Goal: Transaction & Acquisition: Purchase product/service

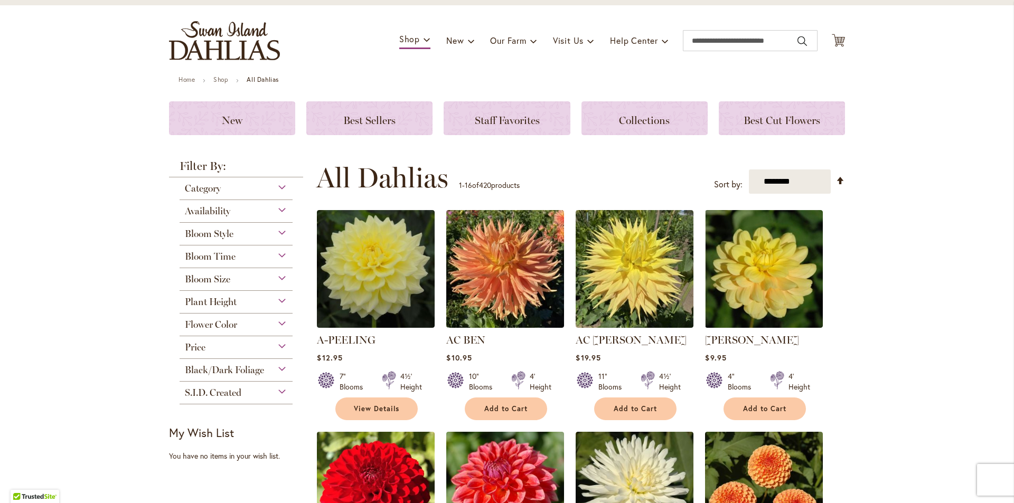
scroll to position [53, 0]
click at [258, 323] on div "Flower Color" at bounding box center [236, 322] width 113 height 17
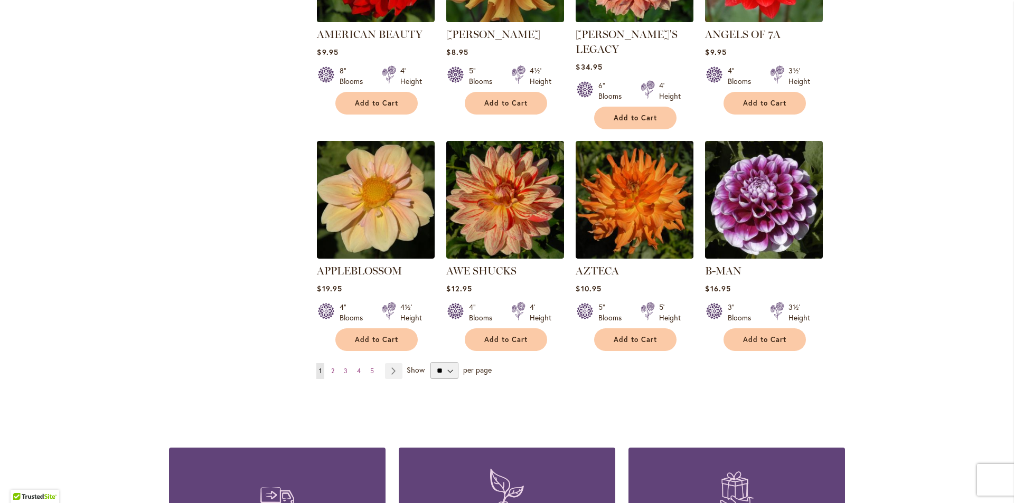
scroll to position [845, 0]
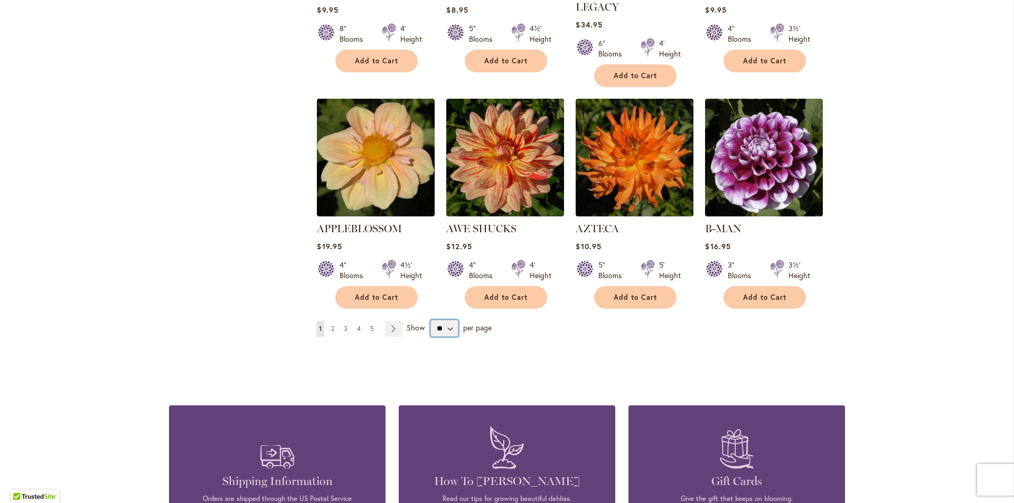
click at [447, 320] on select "** ** ** **" at bounding box center [444, 328] width 28 height 17
select select "**"
click at [430, 320] on select "** ** ** **" at bounding box center [444, 328] width 28 height 17
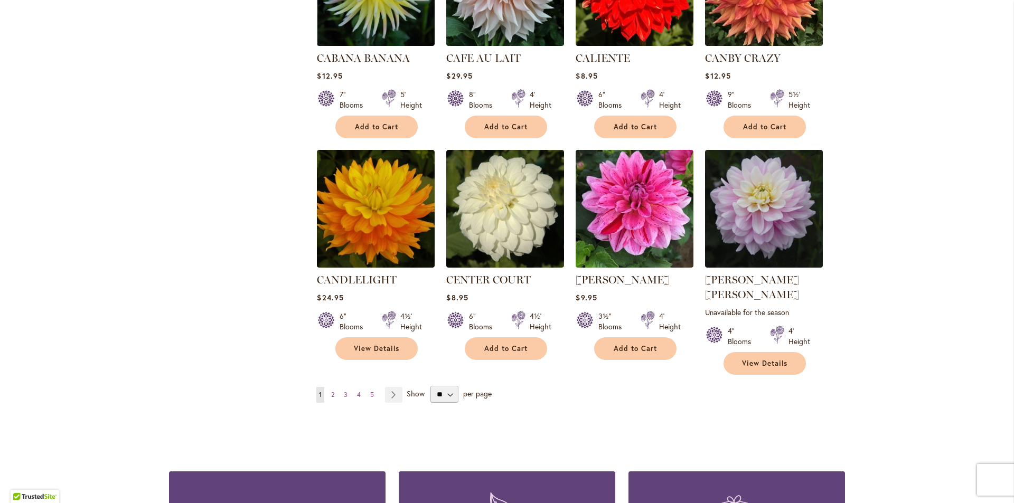
scroll to position [3486, 0]
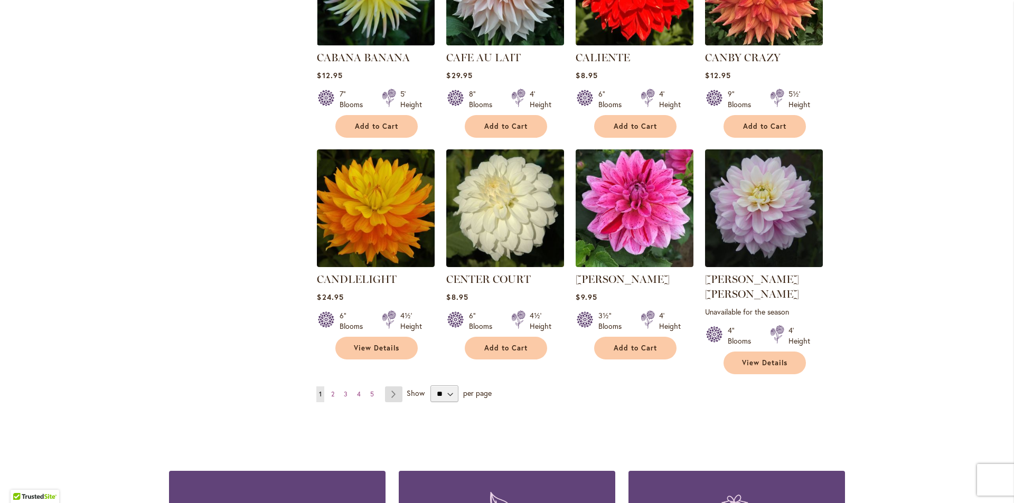
click at [390, 387] on link "Page Next" at bounding box center [393, 395] width 17 height 16
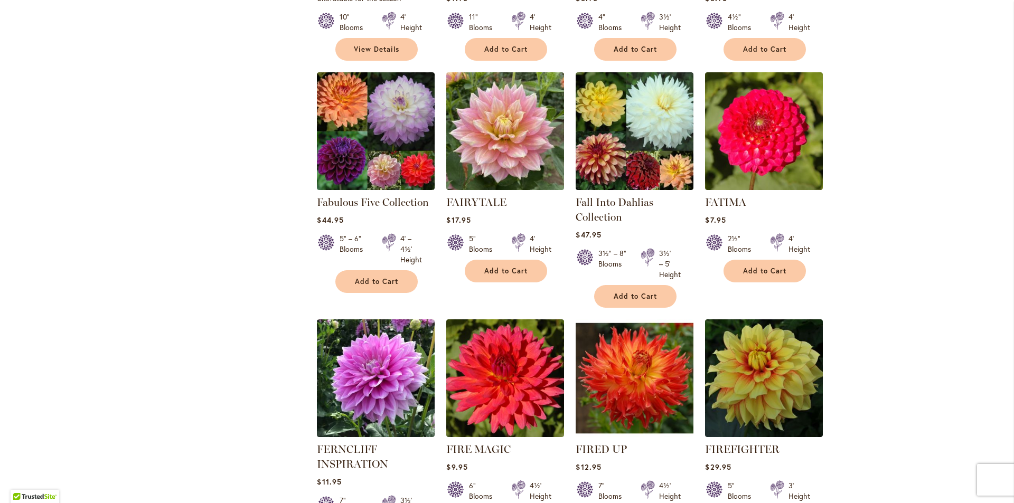
scroll to position [3445, 0]
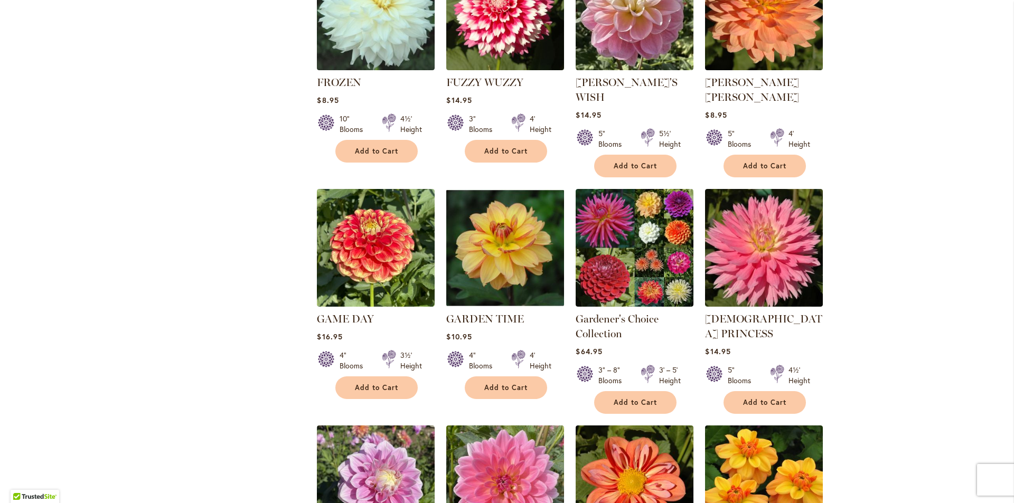
scroll to position [792, 0]
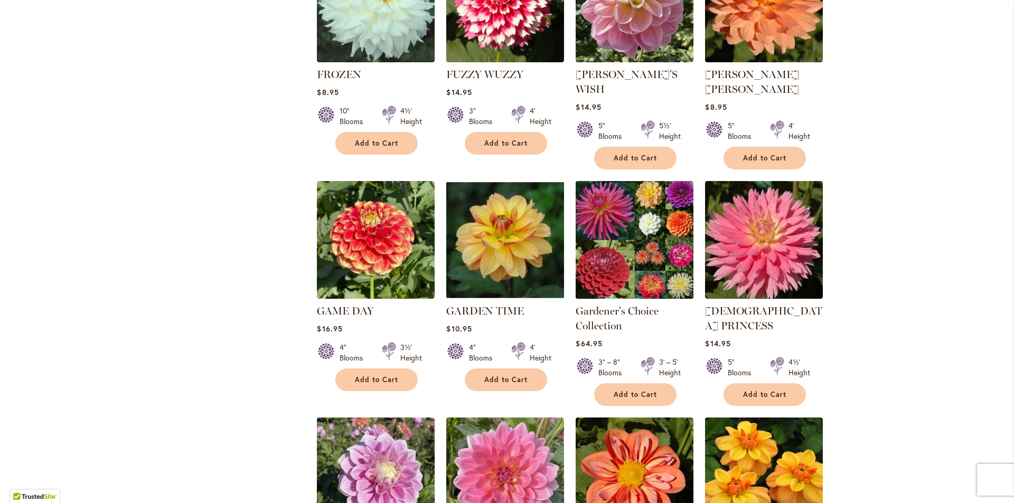
click at [641, 212] on img at bounding box center [635, 241] width 124 height 124
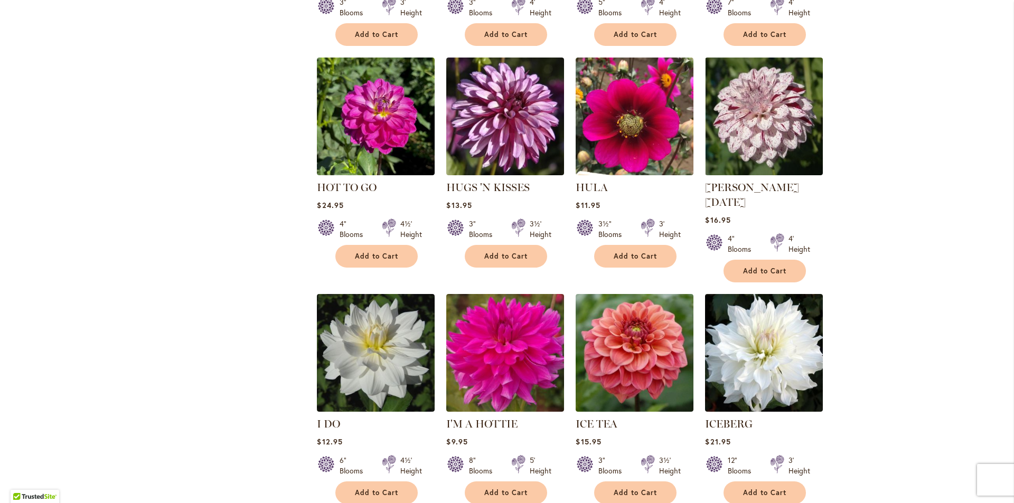
scroll to position [3445, 0]
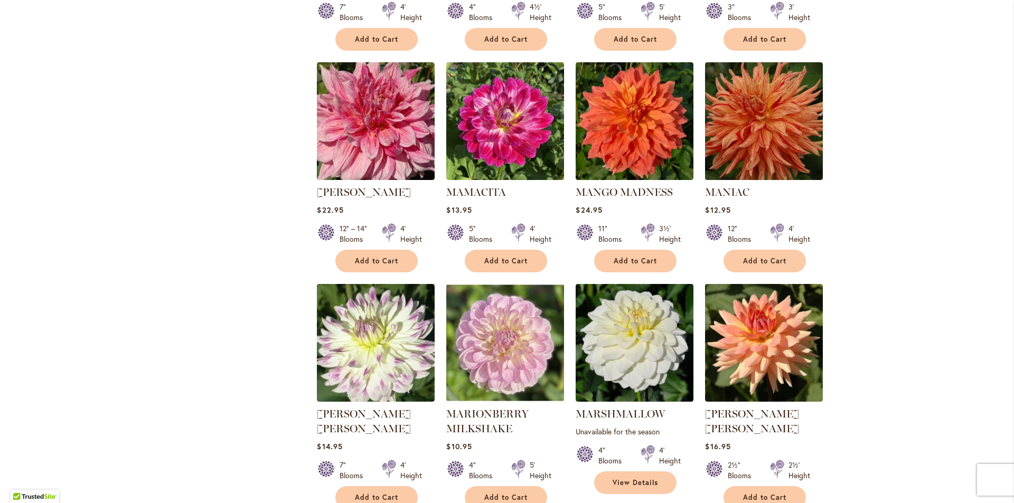
scroll to position [3445, 0]
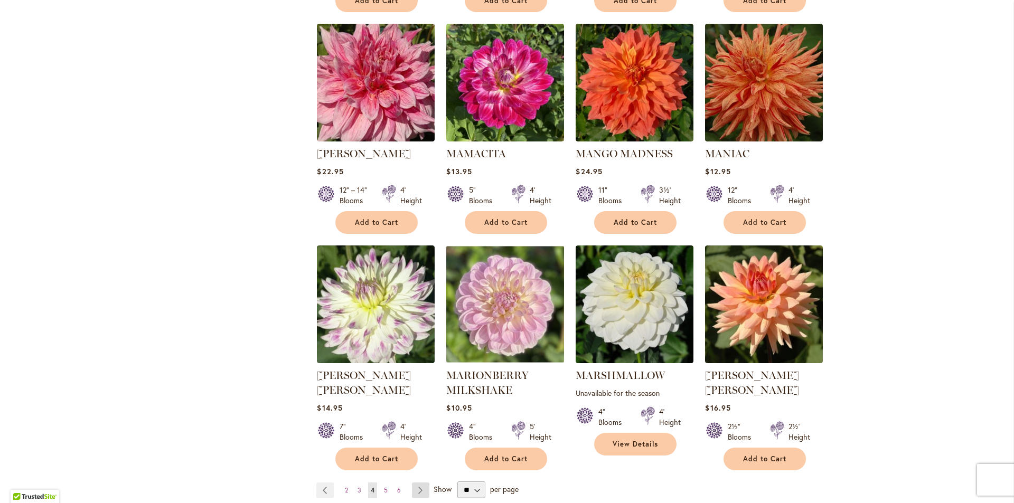
click at [416, 483] on link "Page Next" at bounding box center [420, 491] width 17 height 16
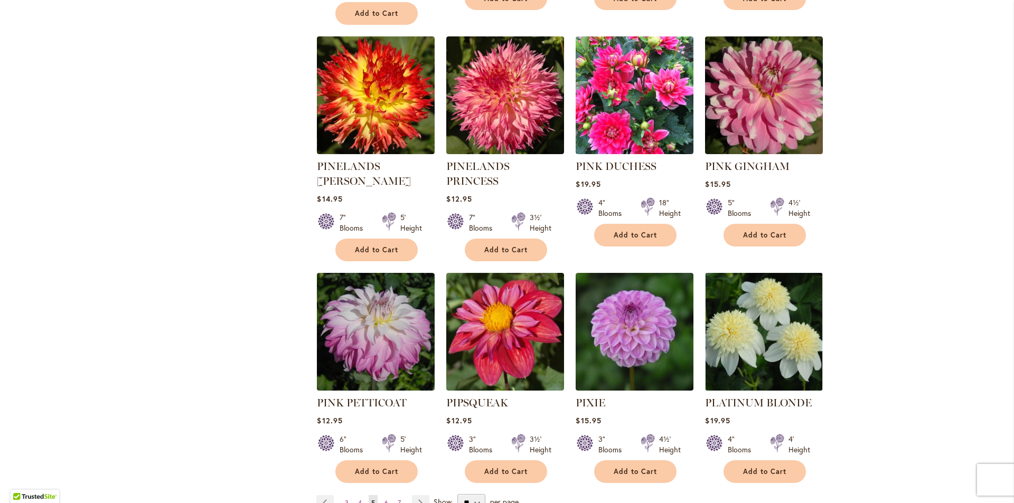
scroll to position [3498, 0]
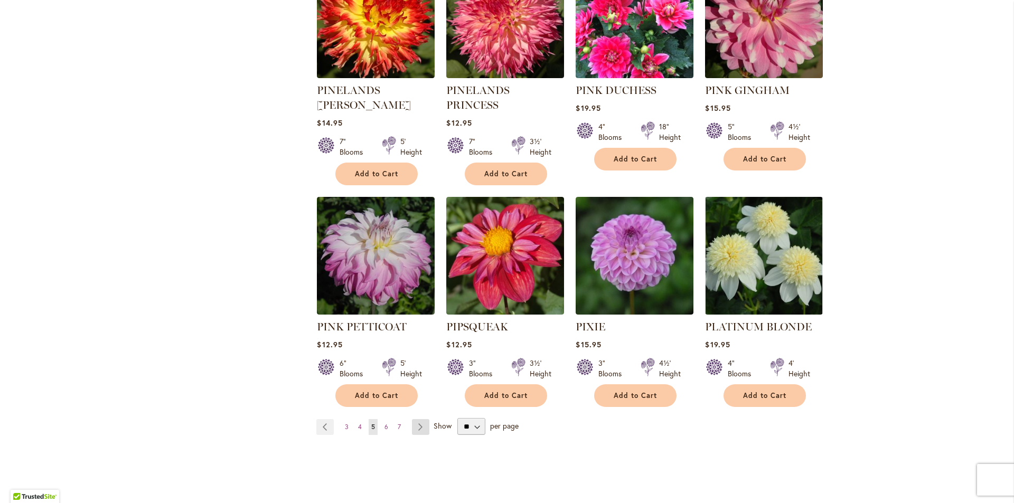
click at [417, 419] on link "Page Next" at bounding box center [420, 427] width 17 height 16
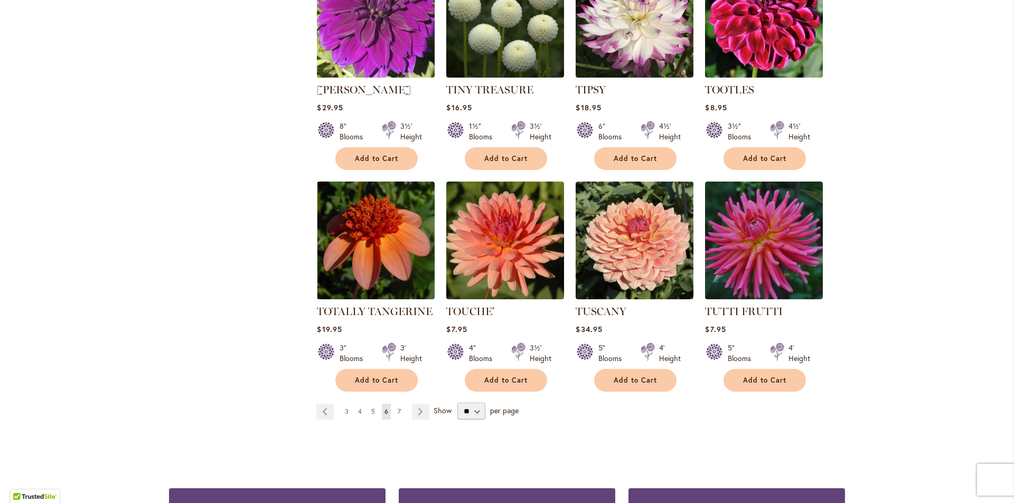
scroll to position [3498, 0]
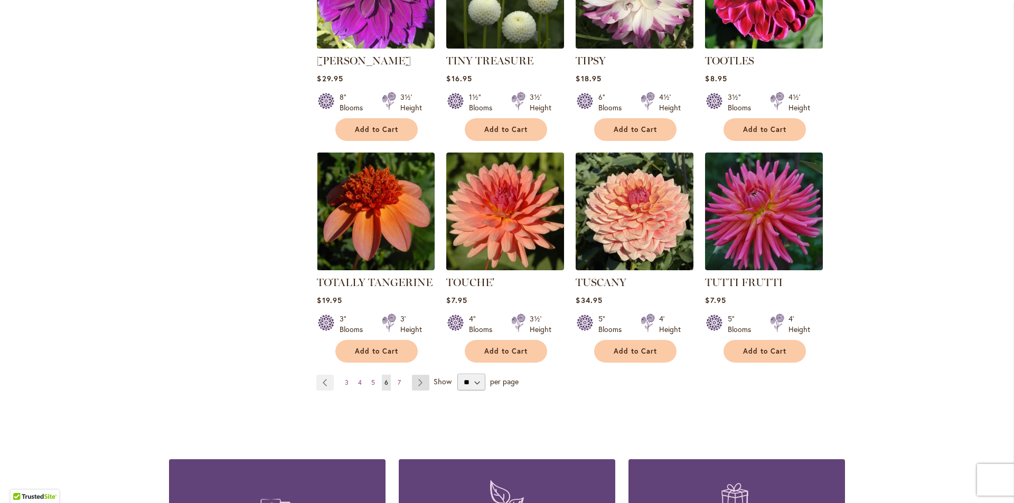
click at [416, 375] on link "Page Next" at bounding box center [420, 383] width 17 height 16
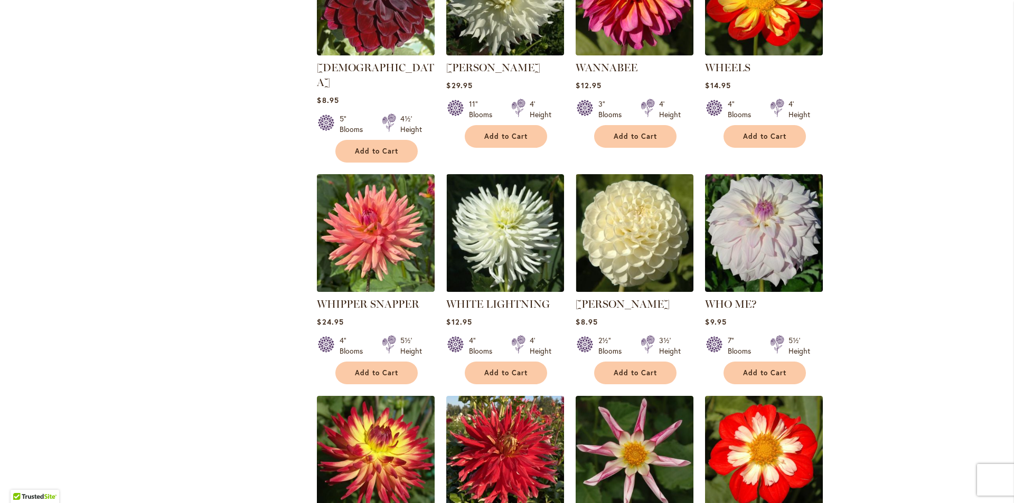
scroll to position [1438, 0]
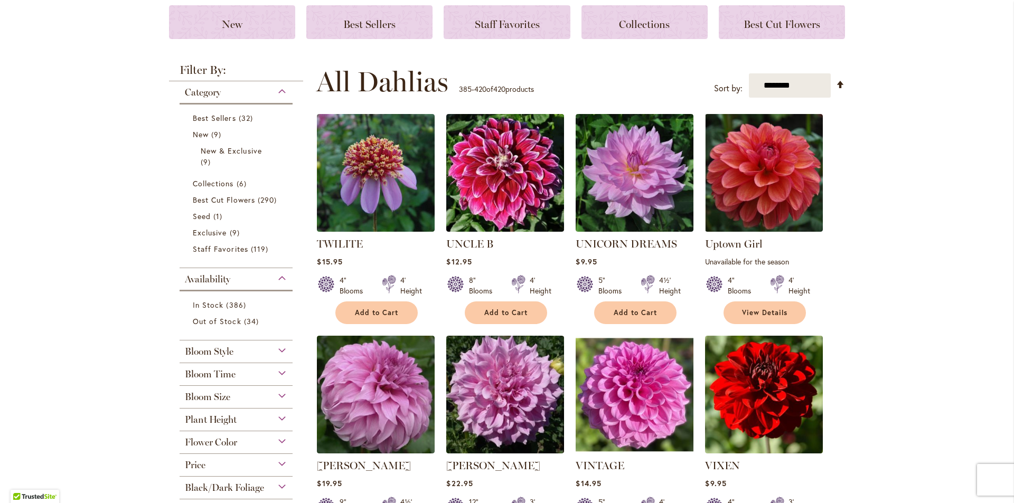
scroll to position [149, 0]
click at [237, 200] on span "Best Cut Flowers" at bounding box center [224, 200] width 62 height 10
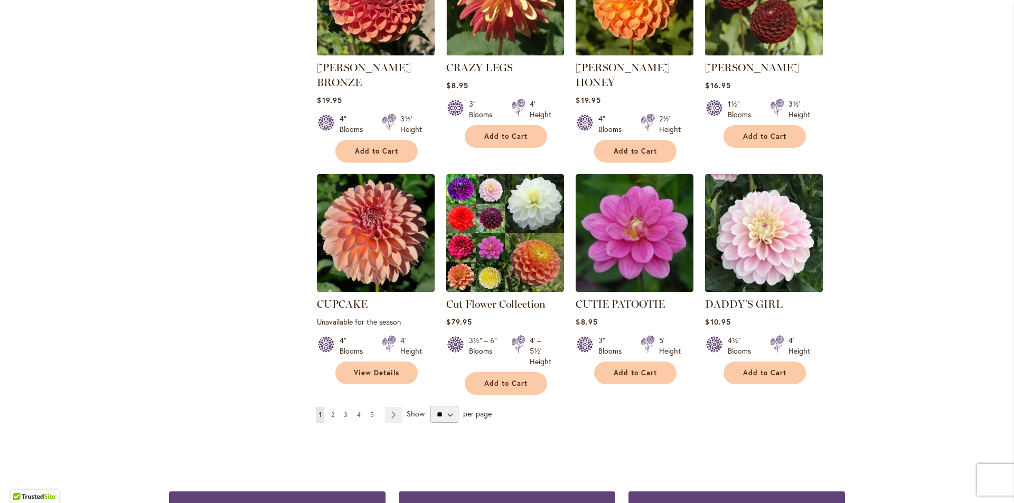
scroll to position [3539, 0]
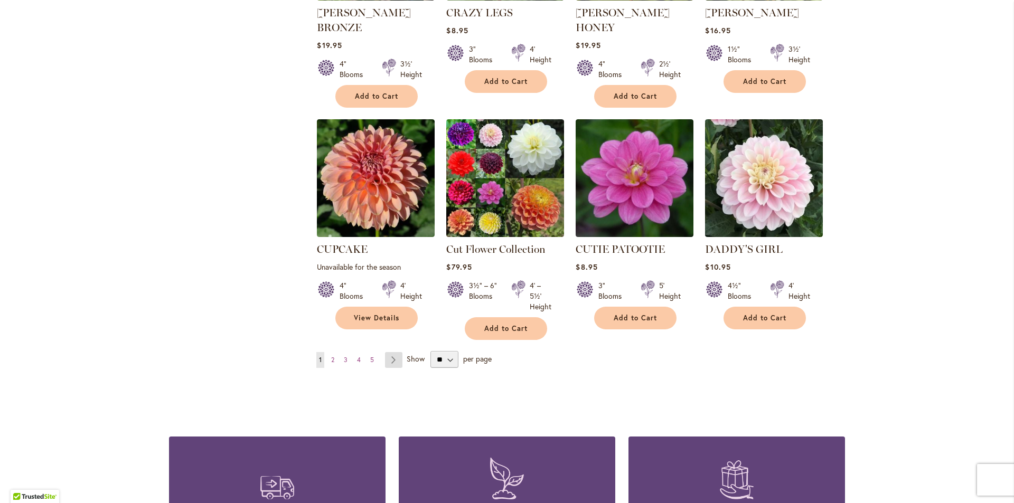
click at [388, 352] on link "Page Next" at bounding box center [393, 360] width 17 height 16
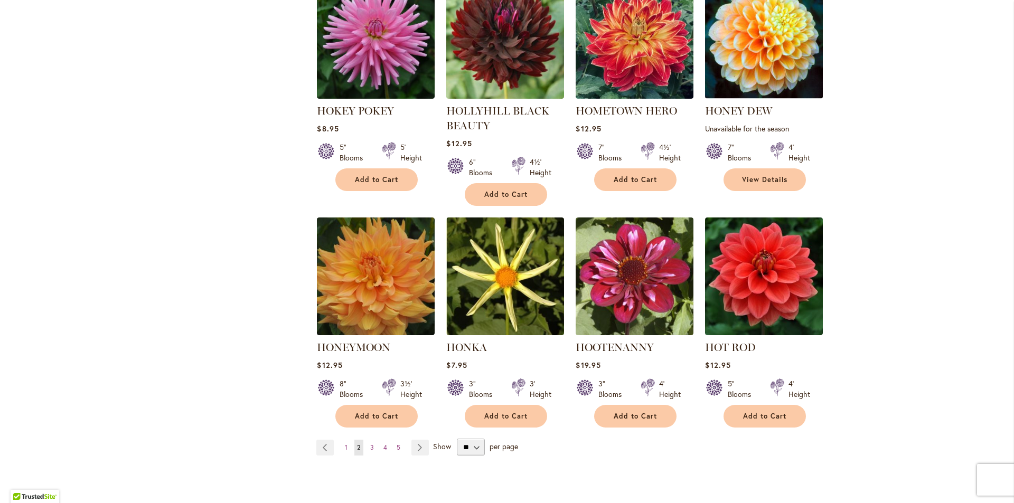
scroll to position [3591, 0]
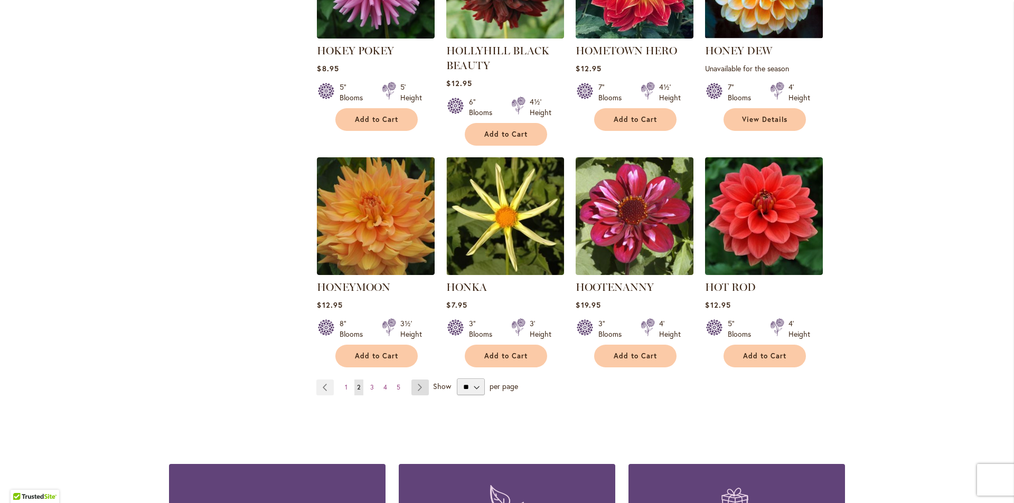
click at [415, 380] on link "Page Next" at bounding box center [419, 388] width 17 height 16
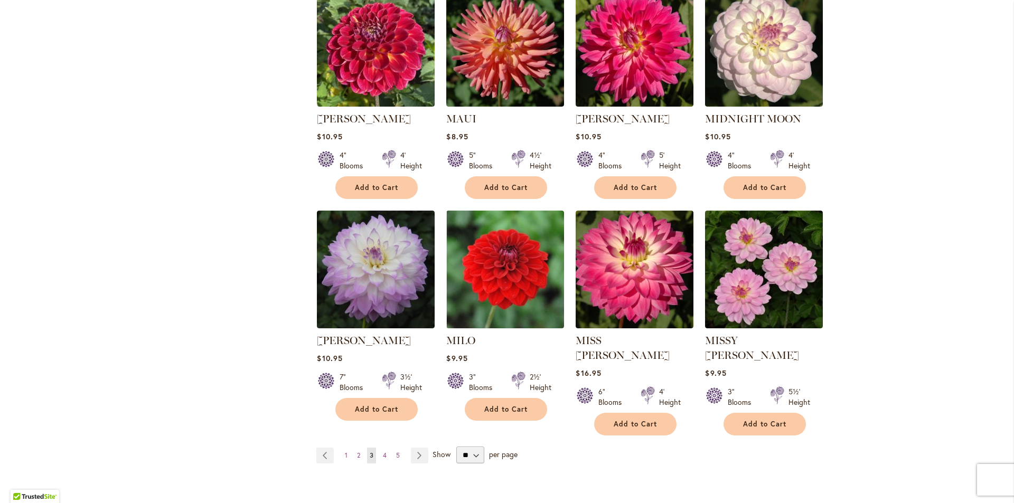
scroll to position [3486, 0]
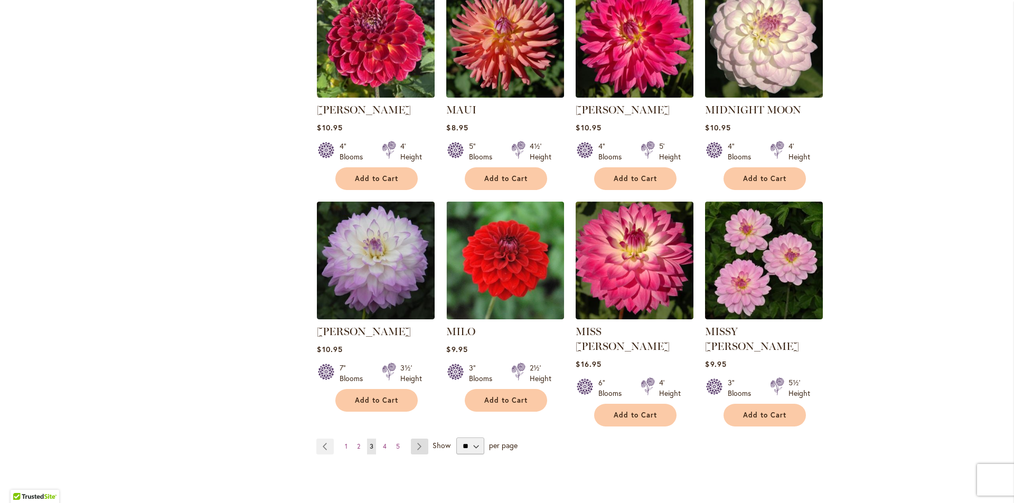
click at [416, 439] on link "Page Next" at bounding box center [419, 447] width 17 height 16
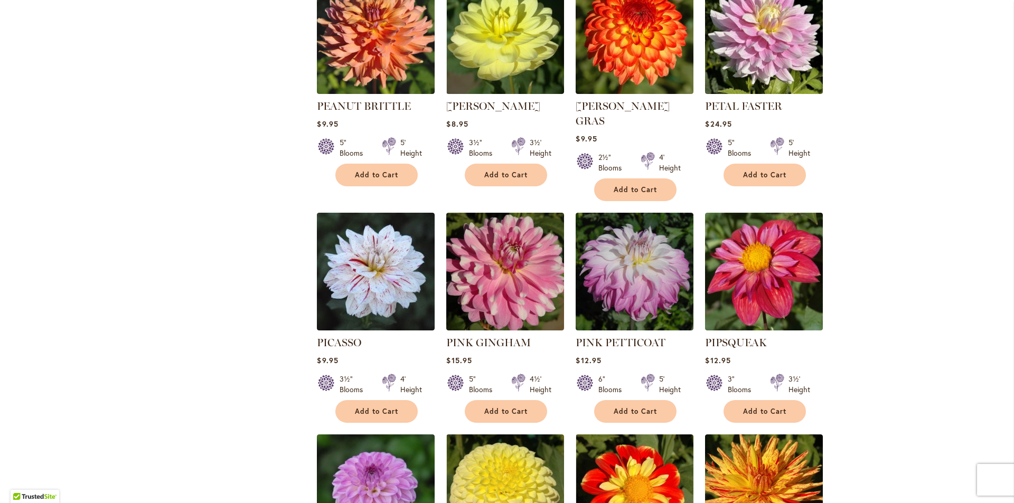
scroll to position [1690, 0]
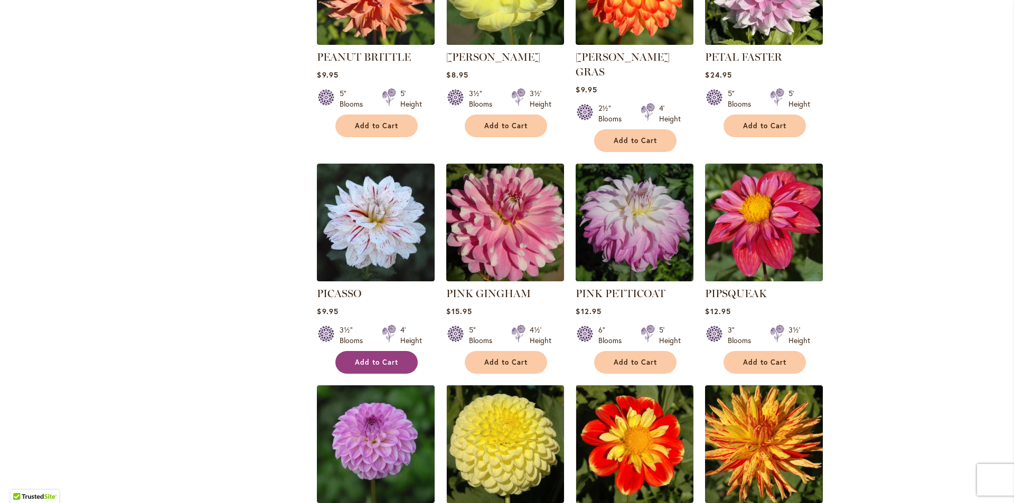
click at [383, 351] on button "Add to Cart" at bounding box center [376, 362] width 82 height 23
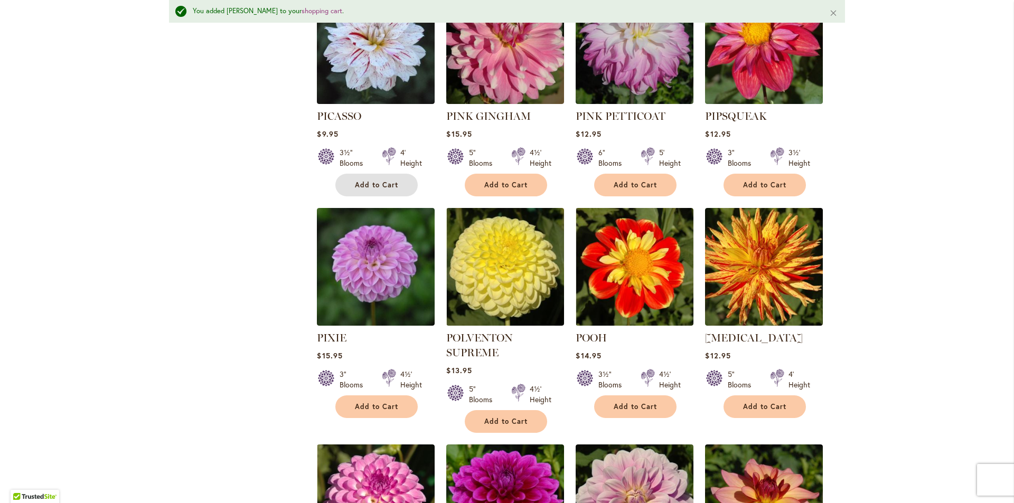
scroll to position [1929, 0]
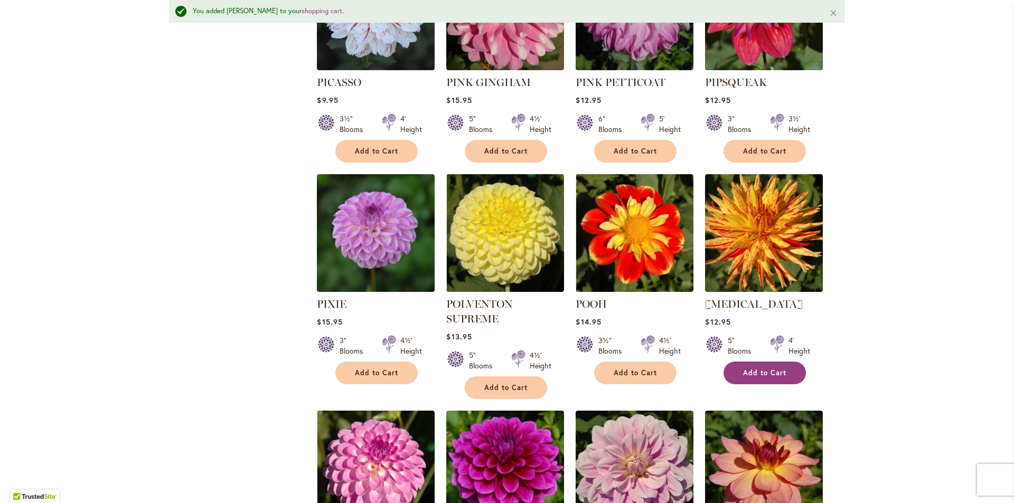
click at [755, 369] on span "Add to Cart" at bounding box center [764, 373] width 43 height 9
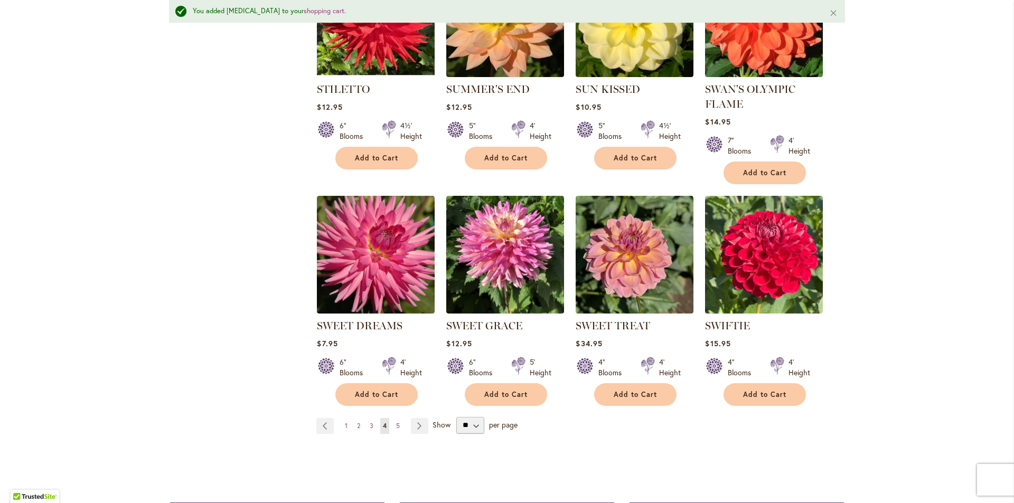
scroll to position [3514, 0]
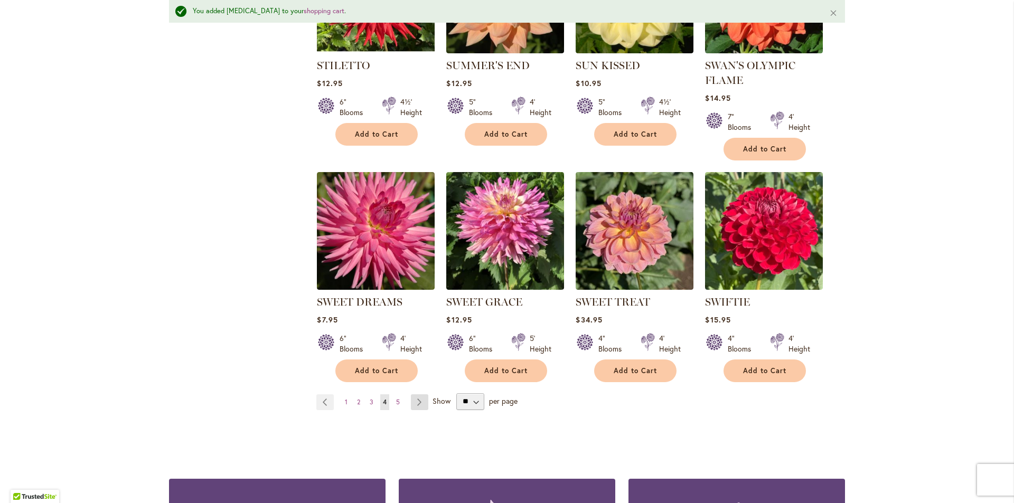
click at [415, 395] on link "Page Next" at bounding box center [419, 403] width 17 height 16
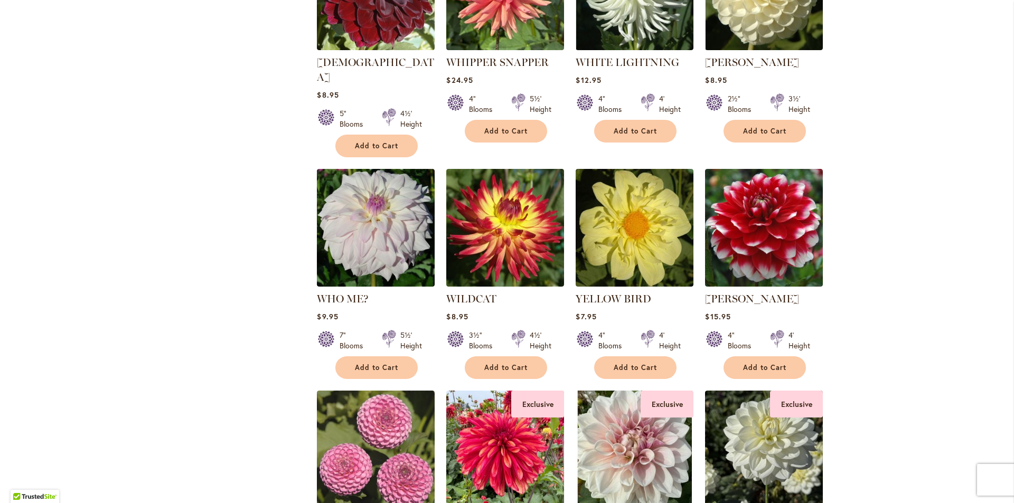
scroll to position [1214, 0]
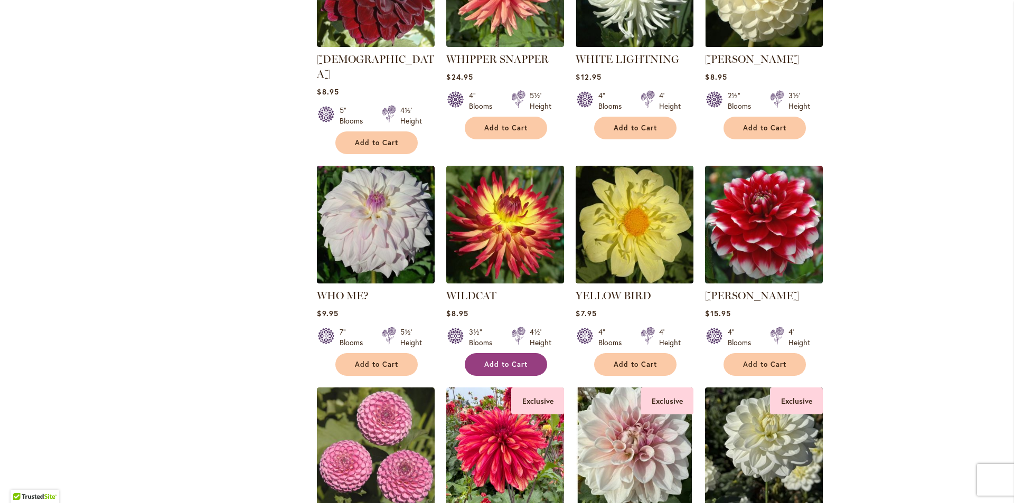
click at [497, 360] on span "Add to Cart" at bounding box center [505, 364] width 43 height 9
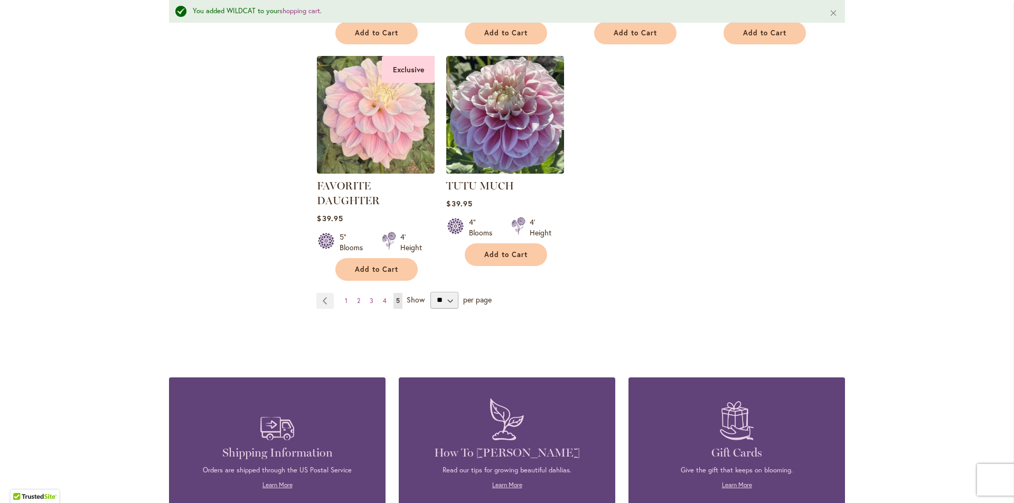
scroll to position [2035, 0]
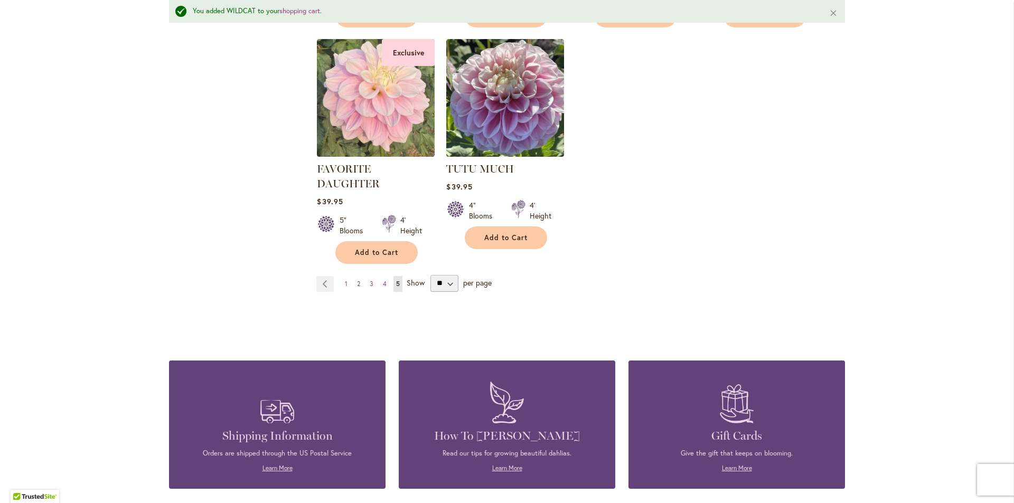
click at [357, 280] on span "2" at bounding box center [358, 284] width 3 height 8
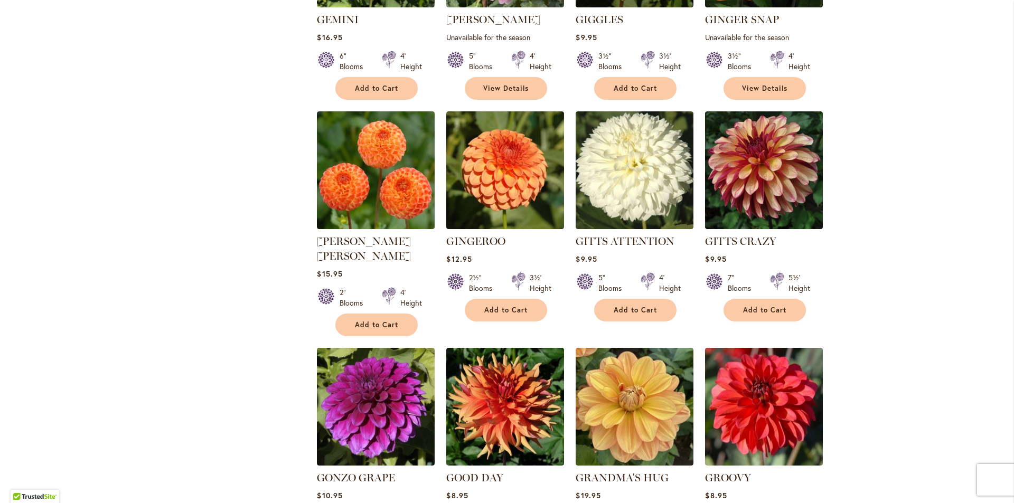
scroll to position [2482, 0]
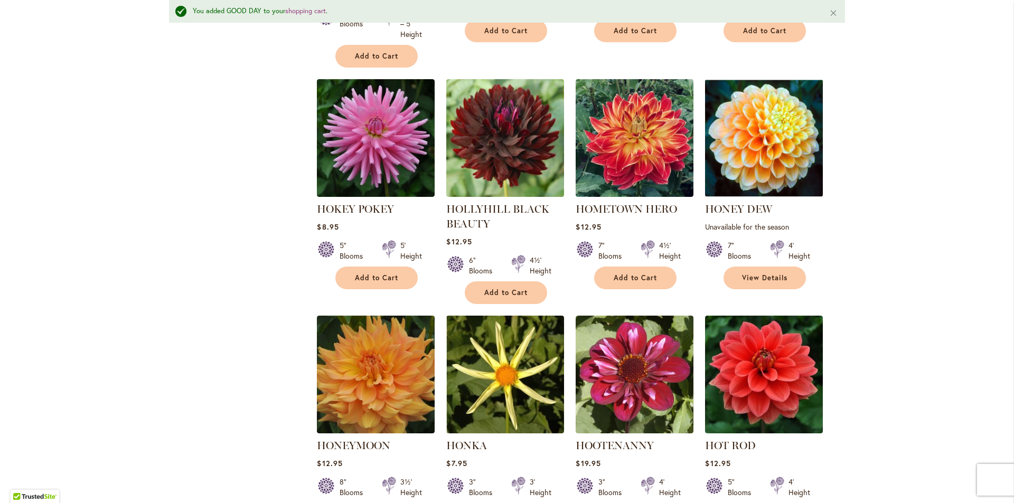
scroll to position [3725, 0]
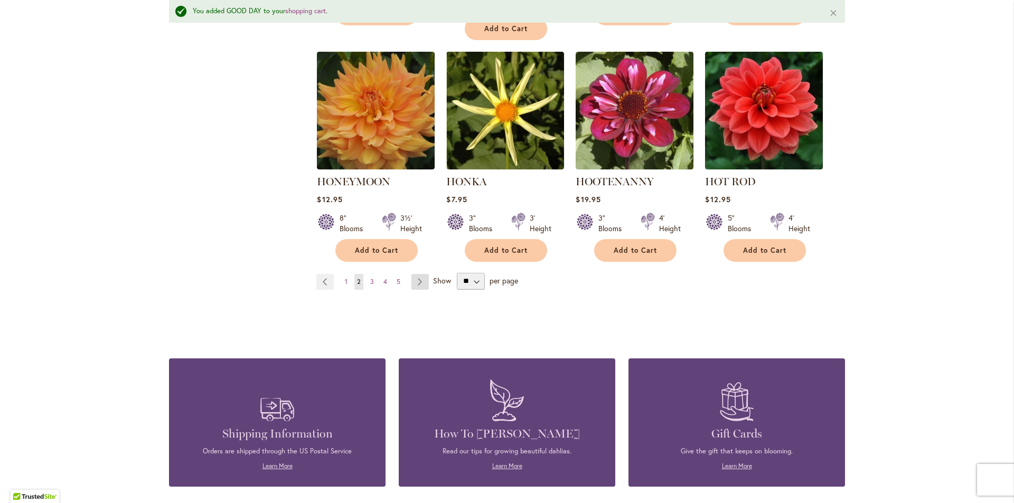
click at [418, 274] on link "Page Next" at bounding box center [419, 282] width 17 height 16
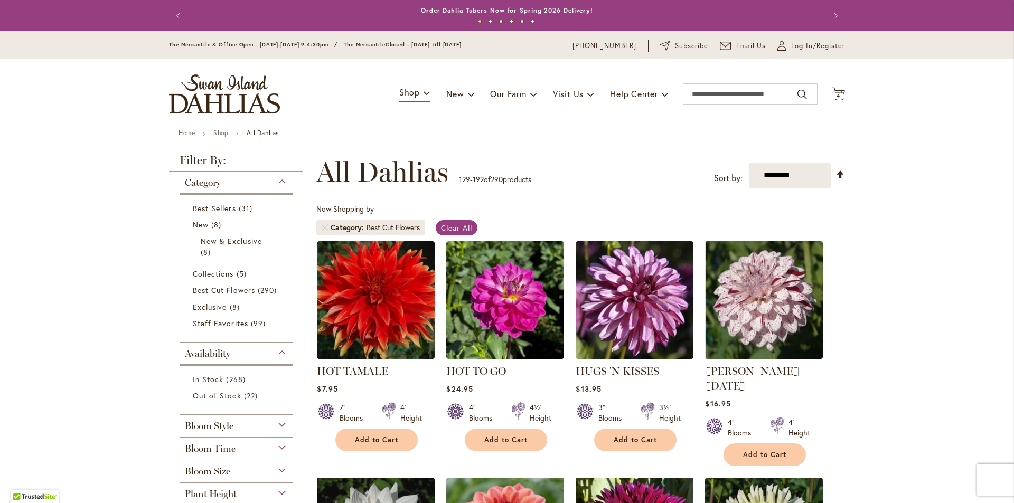
scroll to position [105, 0]
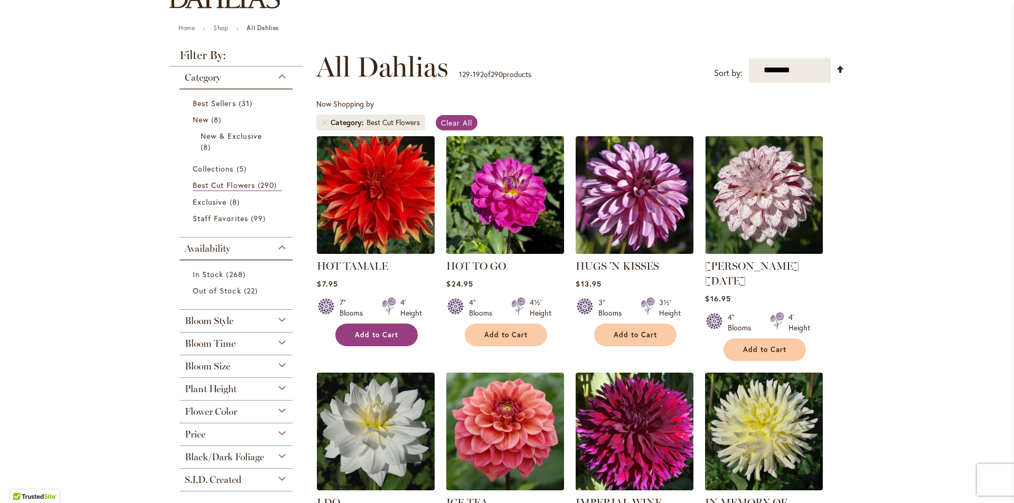
click at [365, 334] on span "Add to Cart" at bounding box center [376, 335] width 43 height 9
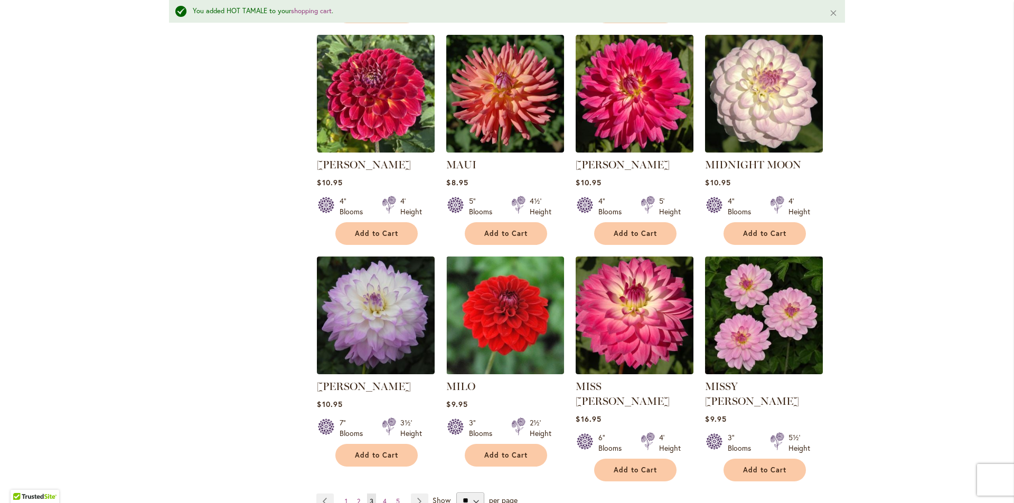
scroll to position [3486, 0]
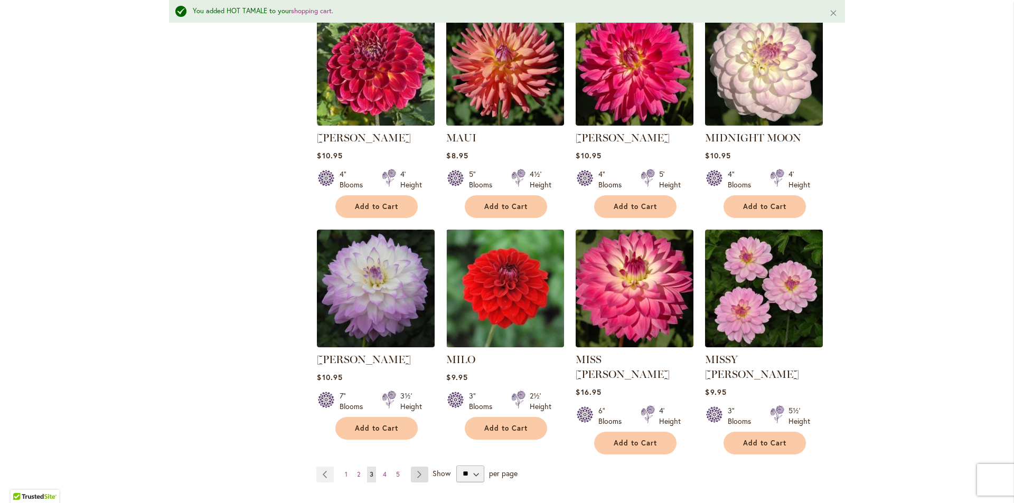
click at [414, 467] on link "Page Next" at bounding box center [419, 475] width 17 height 16
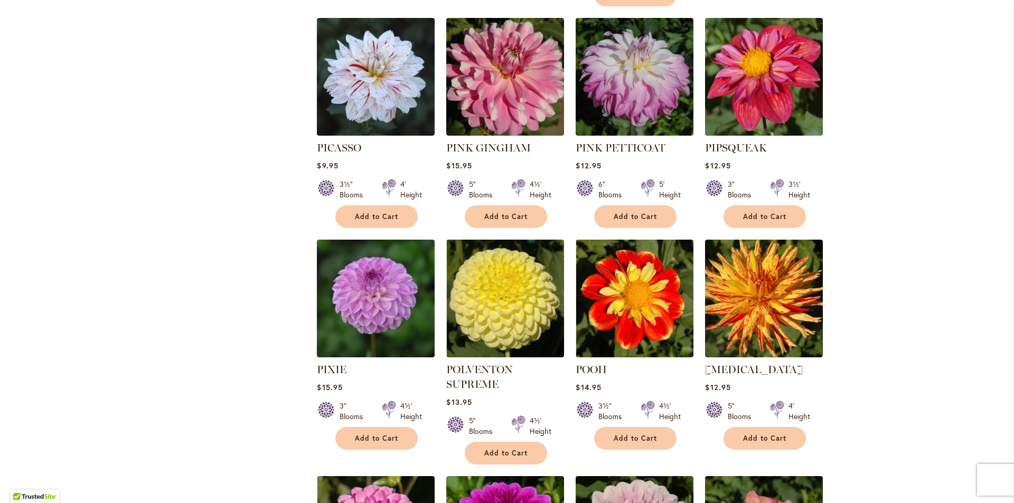
scroll to position [1848, 0]
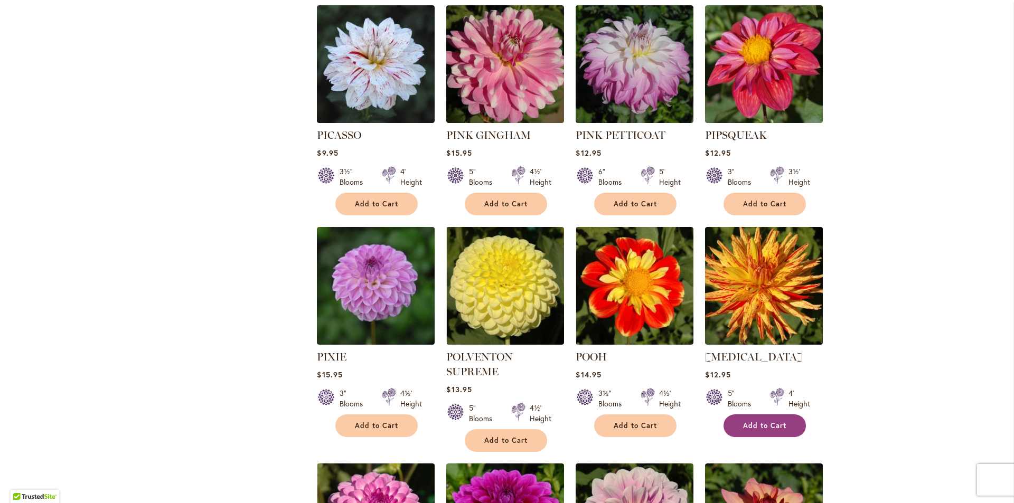
click at [768, 422] on span "Add to Cart" at bounding box center [764, 426] width 43 height 9
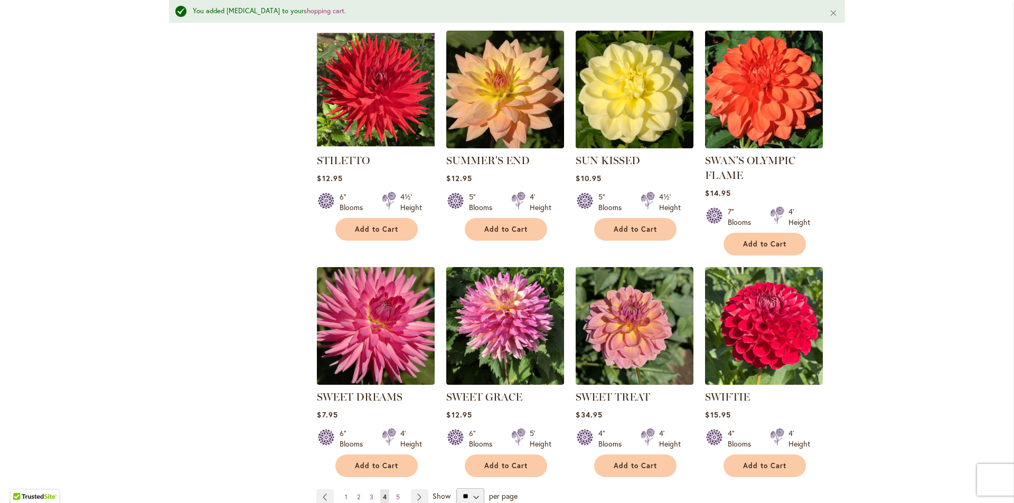
scroll to position [3461, 0]
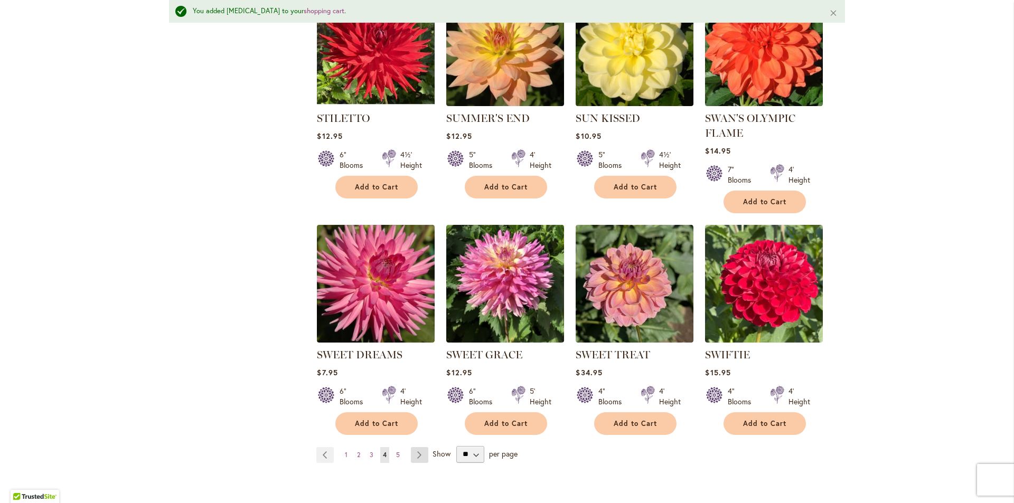
click at [413, 447] on link "Page Next" at bounding box center [419, 455] width 17 height 16
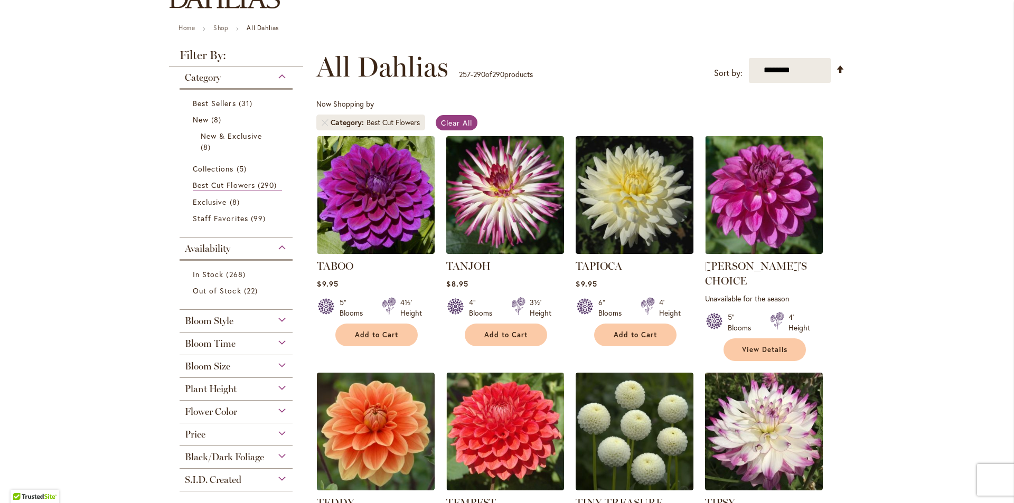
scroll to position [158, 0]
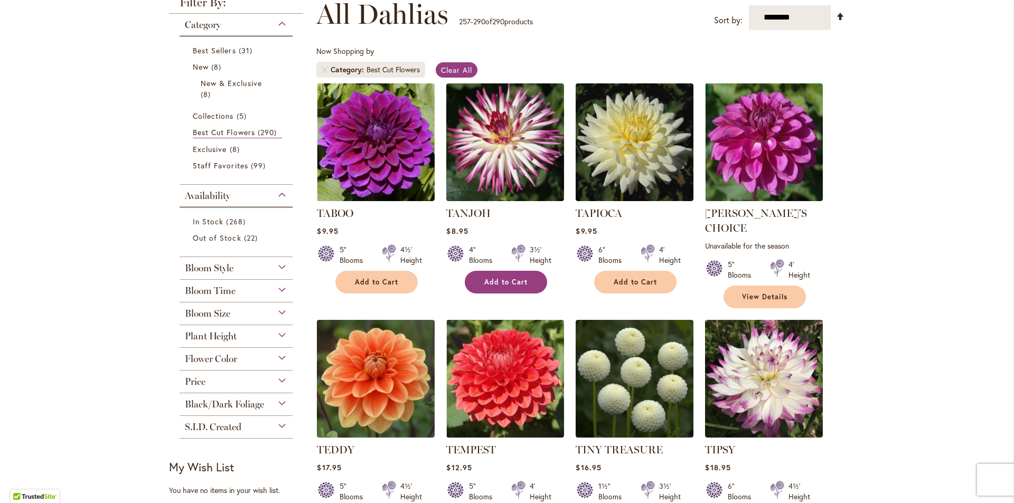
click at [499, 280] on span "Add to Cart" at bounding box center [505, 282] width 43 height 9
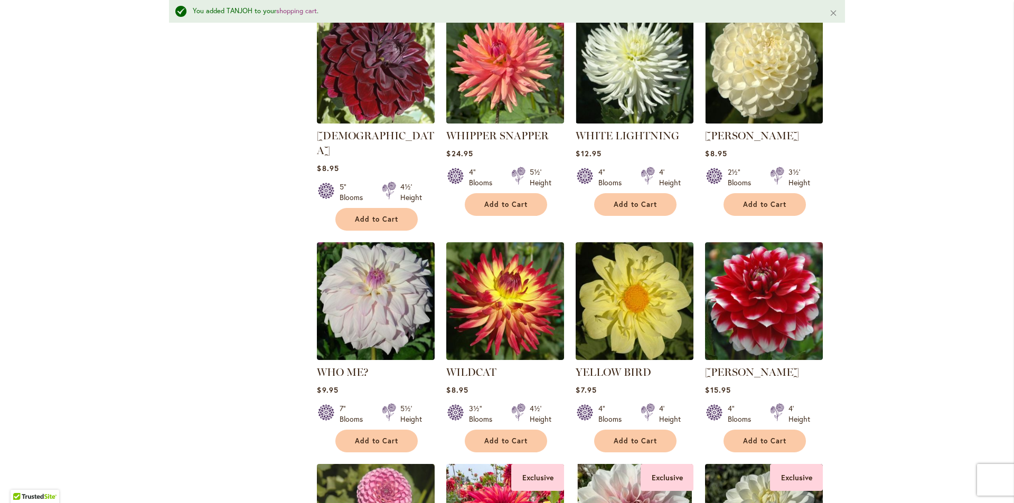
scroll to position [1190, 0]
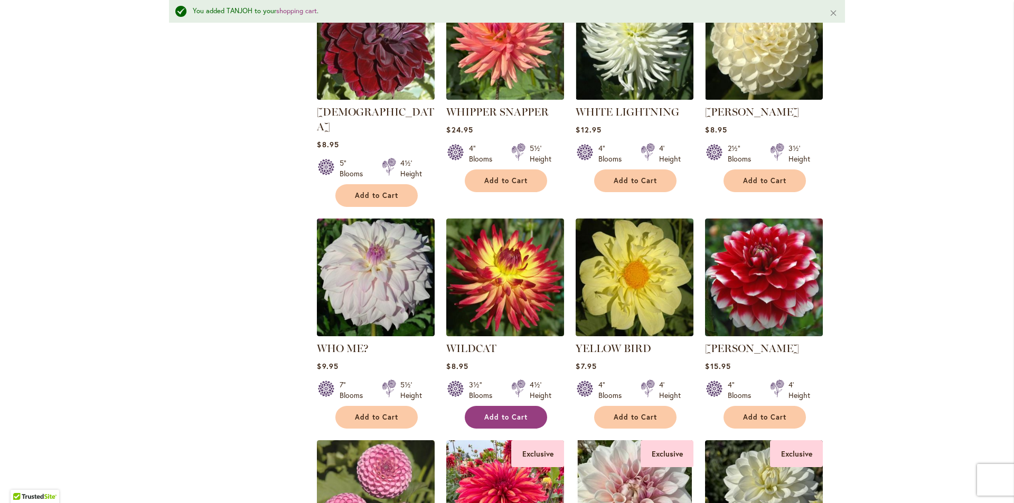
click at [495, 413] on span "Add to Cart" at bounding box center [505, 417] width 43 height 9
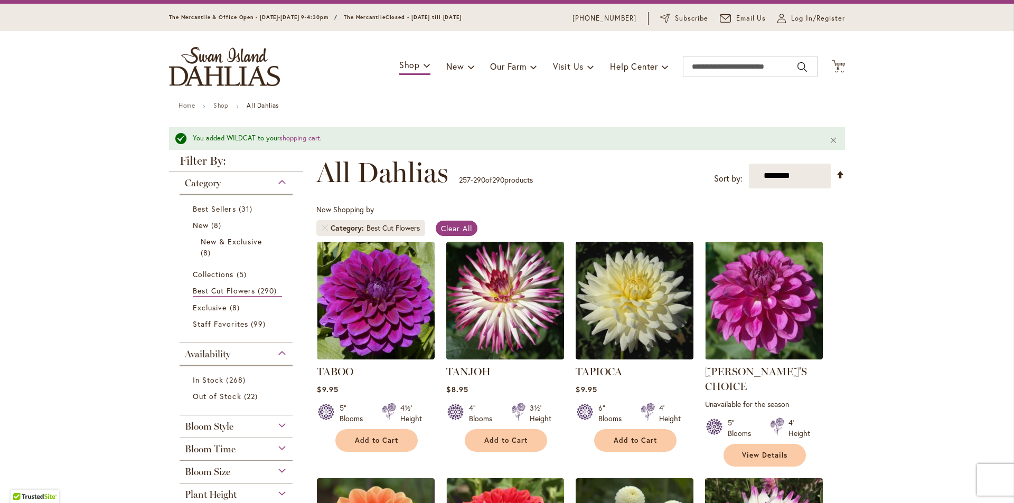
scroll to position [0, 0]
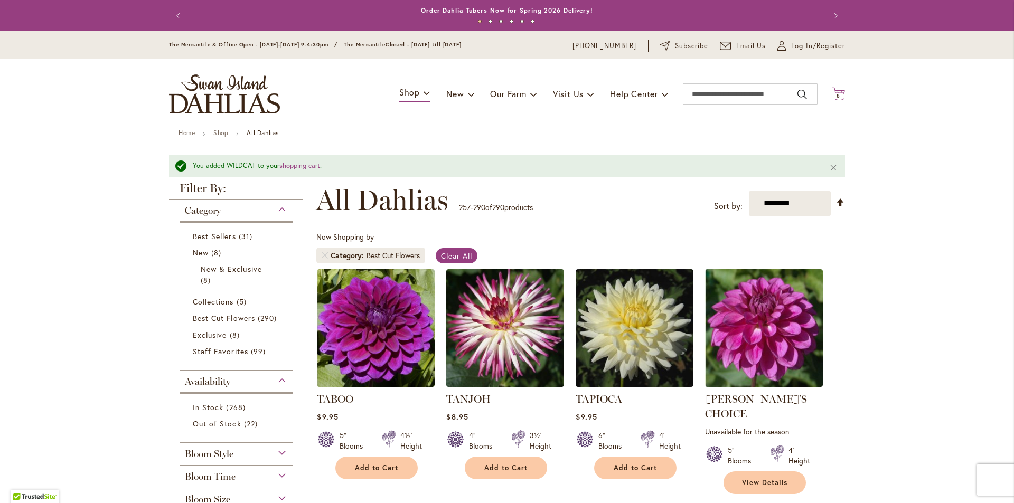
click at [837, 94] on span "8" at bounding box center [839, 95] width 4 height 7
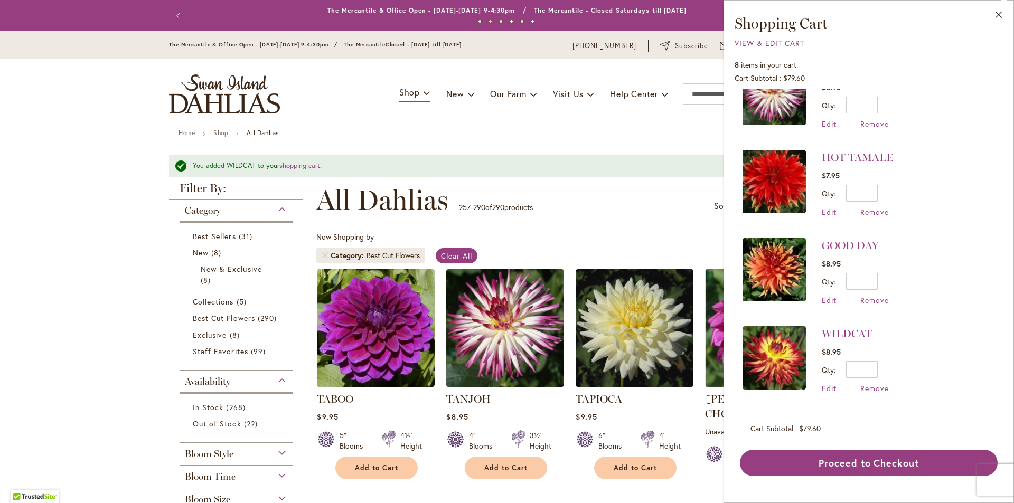
scroll to position [53, 0]
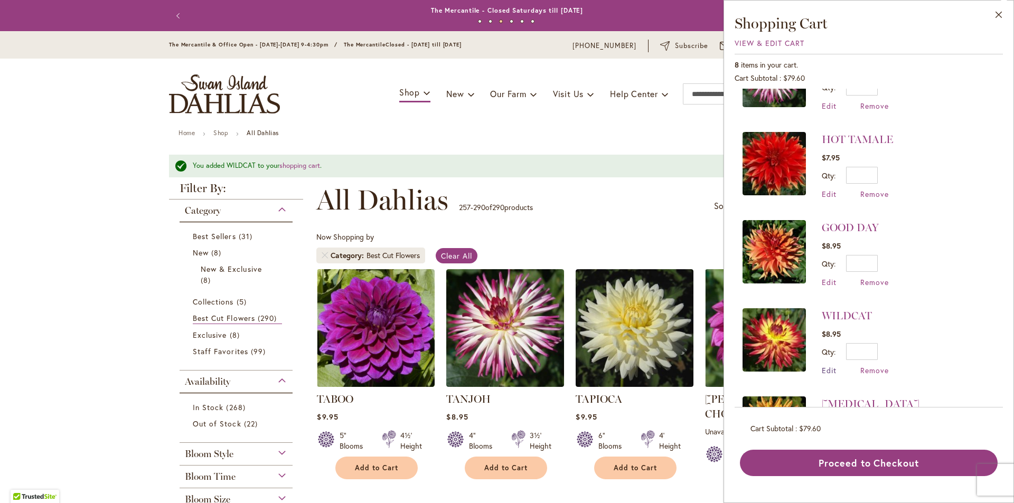
click at [832, 369] on span "Edit" at bounding box center [829, 371] width 15 height 10
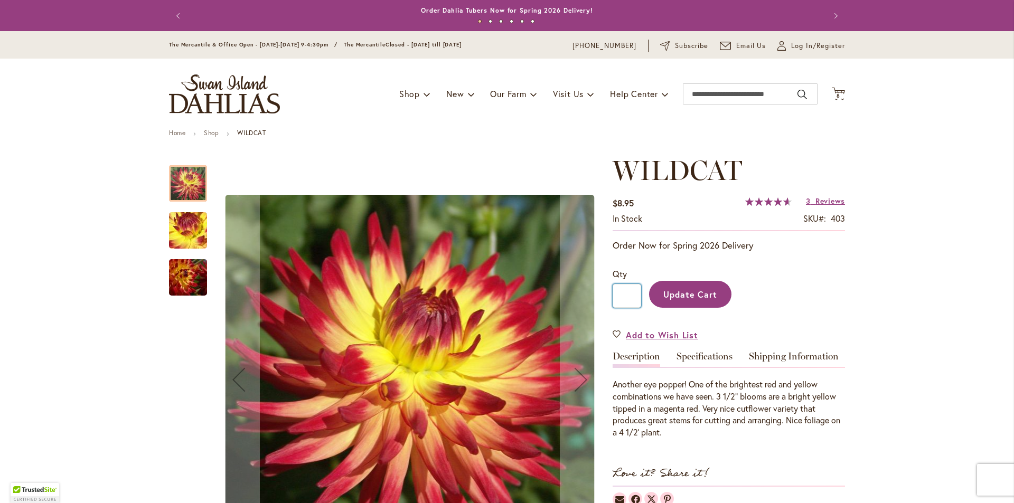
click at [623, 296] on input "*" at bounding box center [627, 296] width 29 height 24
type input "*"
click at [690, 300] on button "Update Cart" at bounding box center [690, 294] width 82 height 27
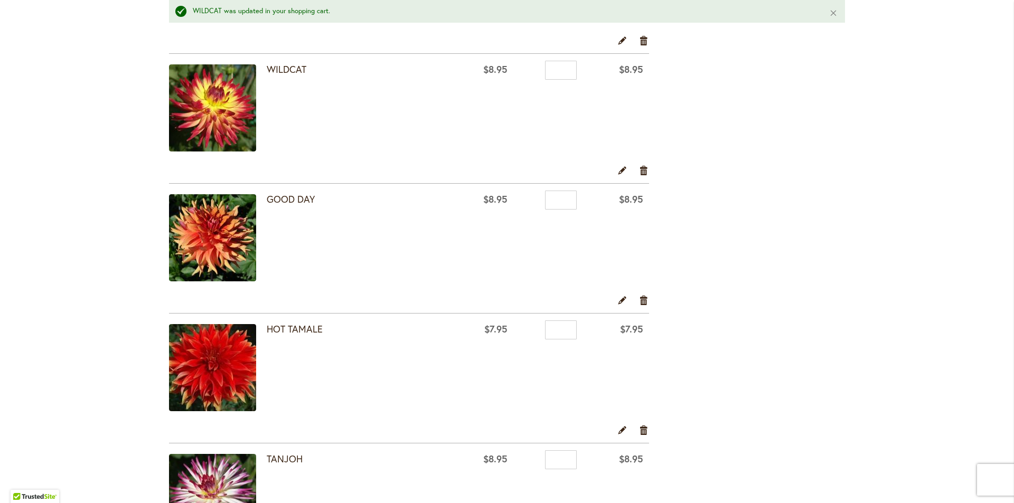
scroll to position [475, 0]
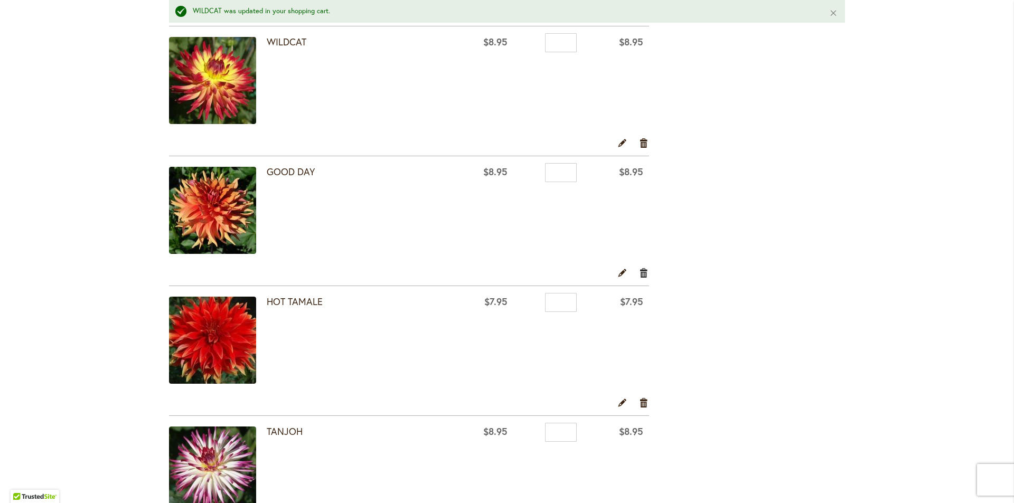
click at [639, 271] on link "Remove item" at bounding box center [644, 273] width 10 height 12
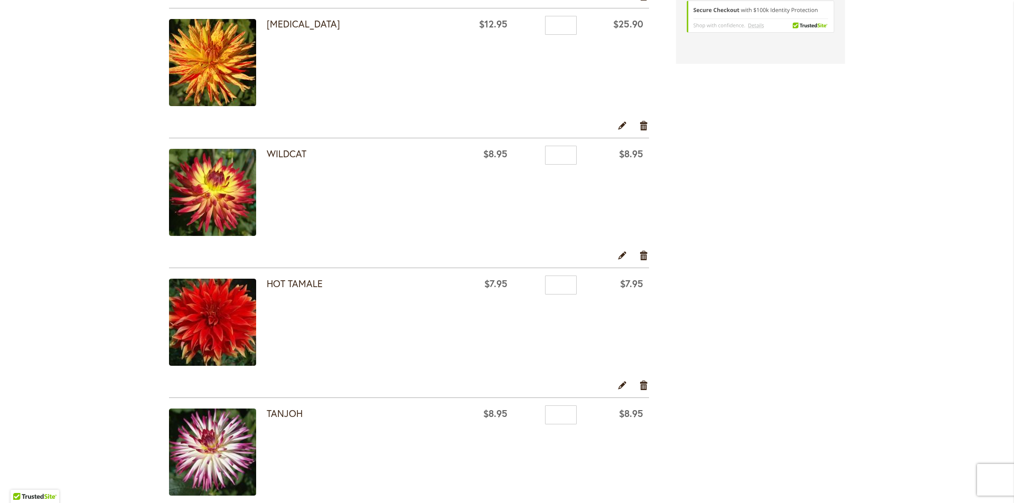
scroll to position [317, 0]
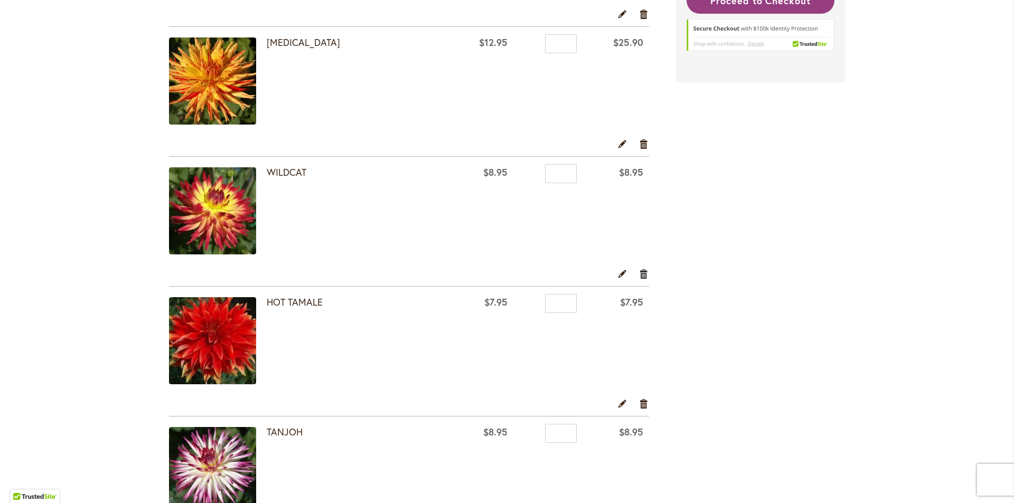
click at [639, 274] on link "Remove item" at bounding box center [644, 274] width 10 height 12
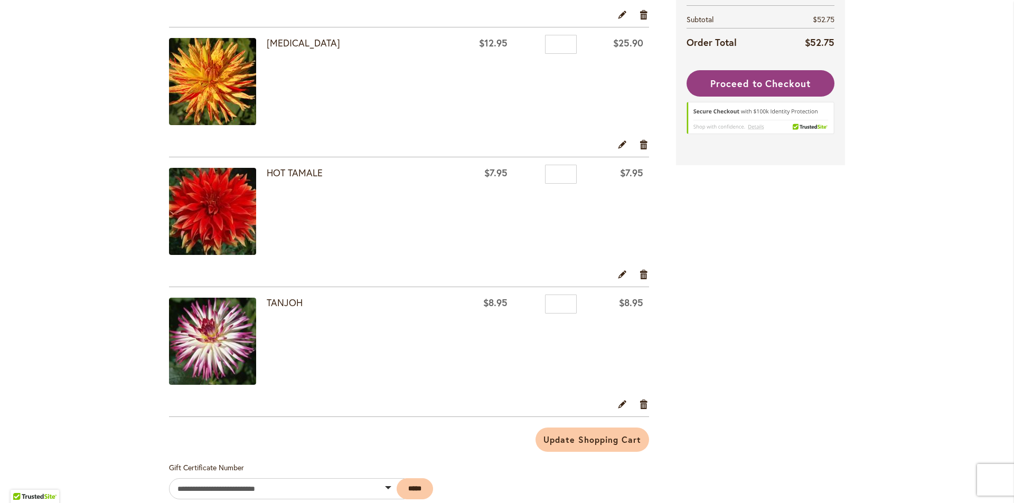
scroll to position [317, 0]
click at [640, 404] on link "Remove item" at bounding box center [644, 404] width 10 height 12
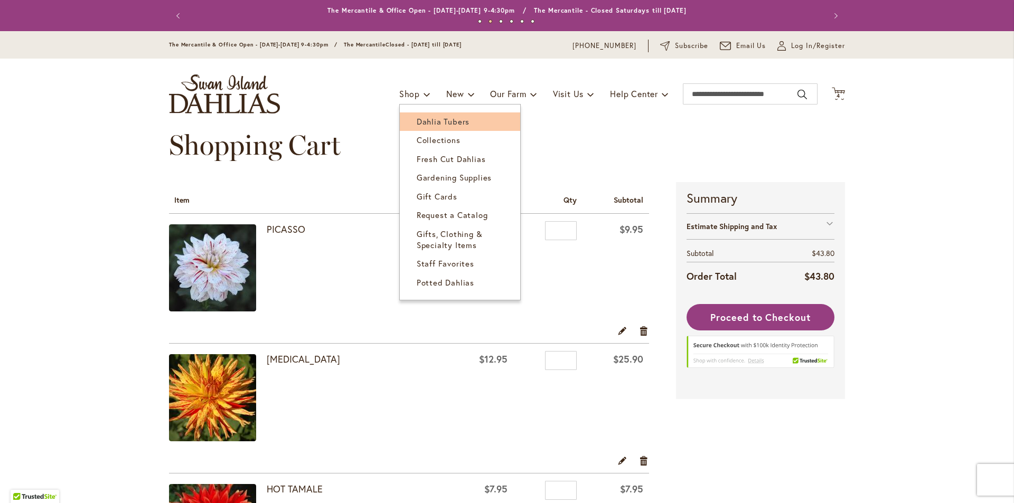
click at [427, 121] on span "Dahlia Tubers" at bounding box center [443, 121] width 53 height 11
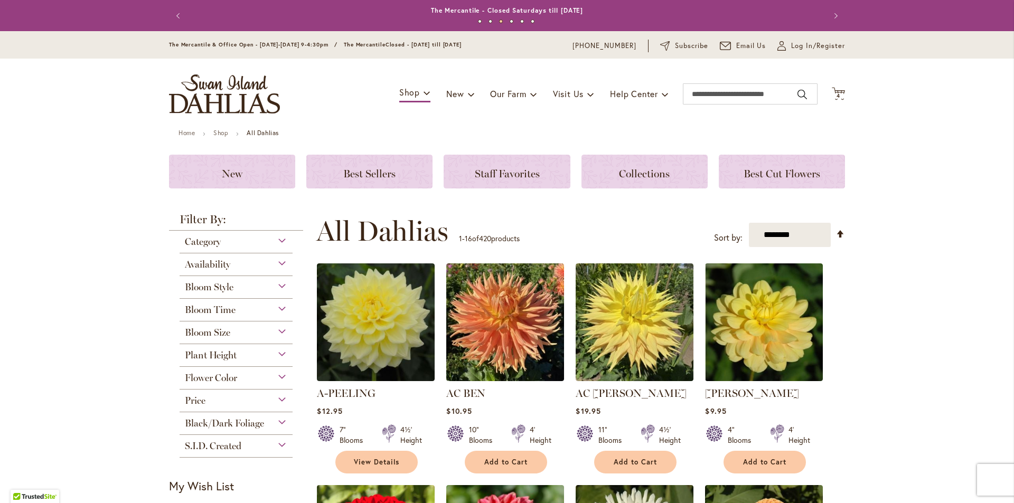
click at [260, 401] on div "Price" at bounding box center [236, 398] width 113 height 17
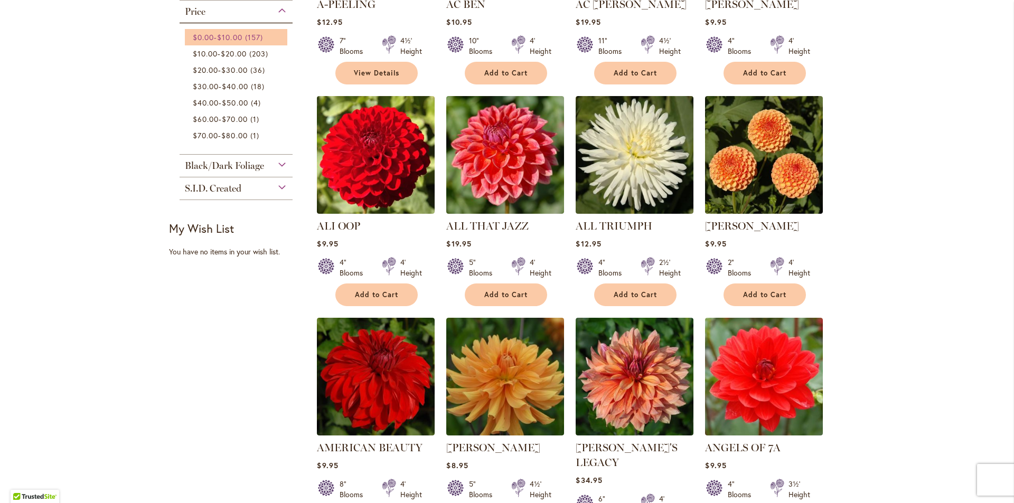
click at [225, 35] on span "$10.00" at bounding box center [229, 37] width 25 height 10
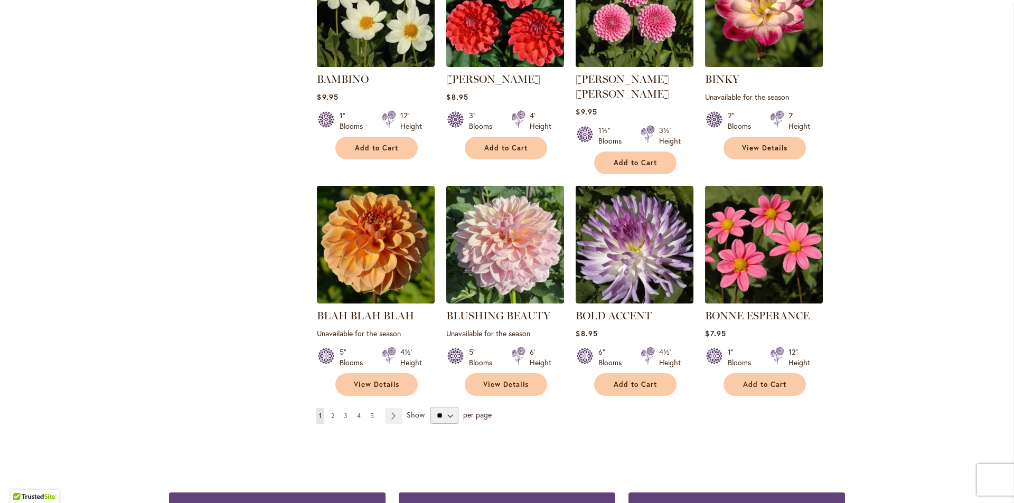
scroll to position [740, 0]
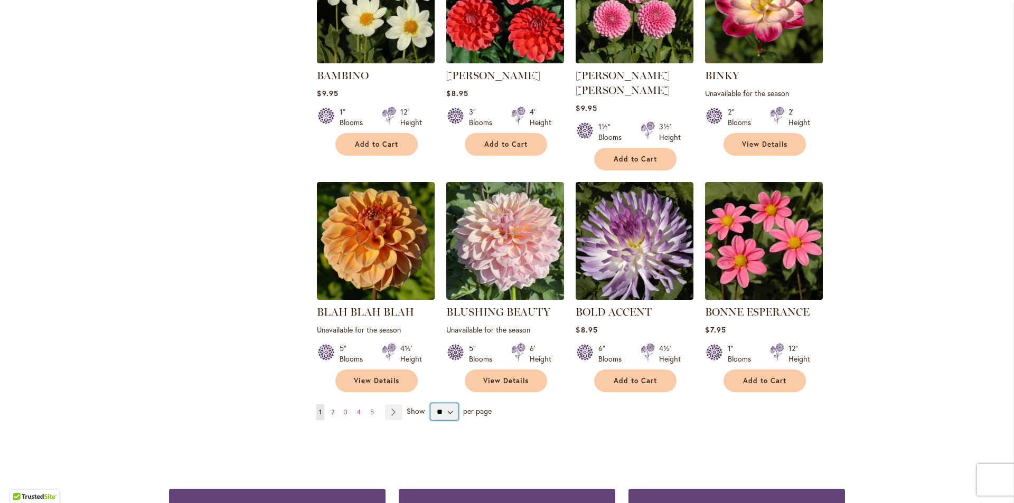
click at [446, 404] on select "** ** ** **" at bounding box center [444, 412] width 28 height 17
select select "**"
click at [430, 404] on select "** ** ** **" at bounding box center [444, 412] width 28 height 17
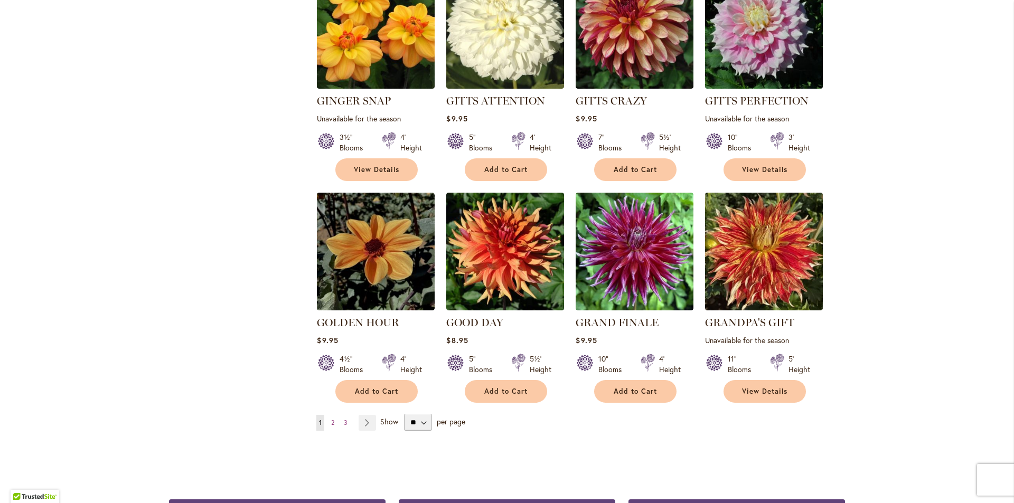
scroll to position [3486, 0]
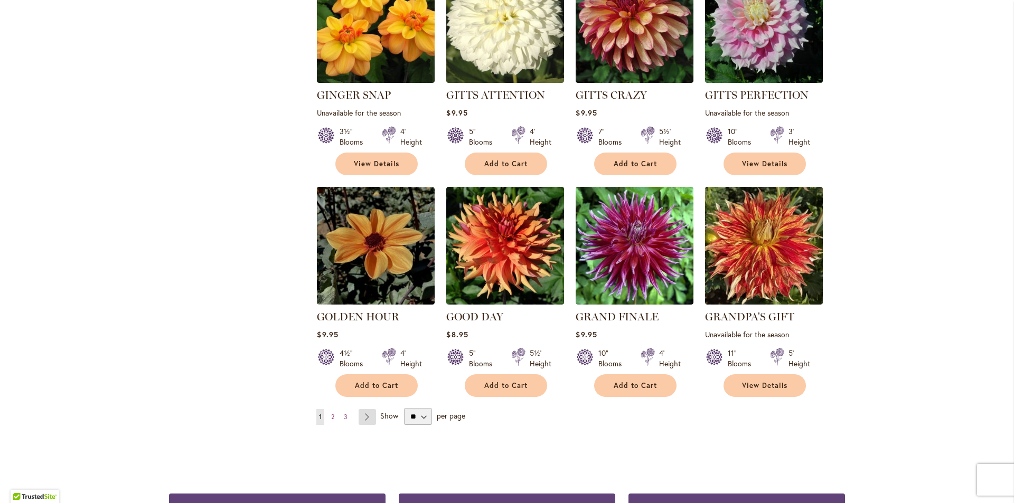
click at [363, 409] on link "Page Next" at bounding box center [367, 417] width 17 height 16
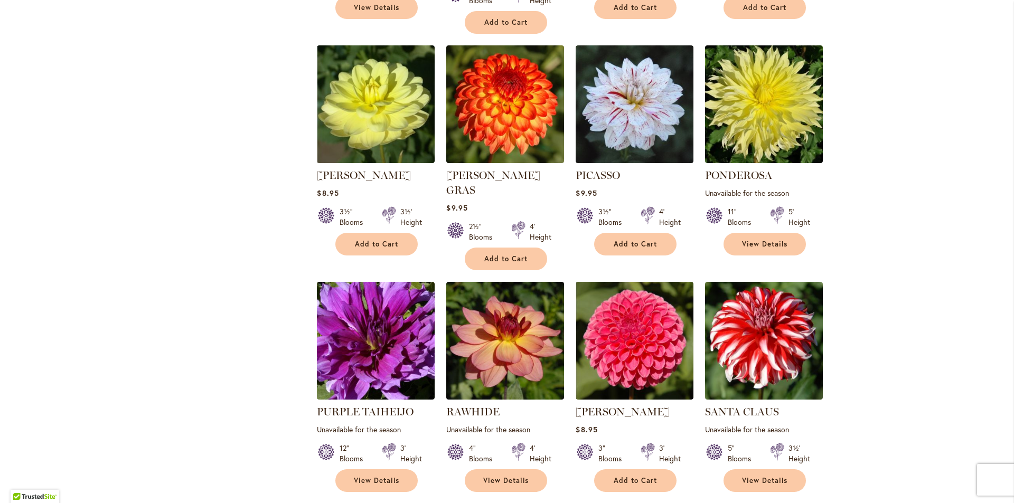
scroll to position [3433, 0]
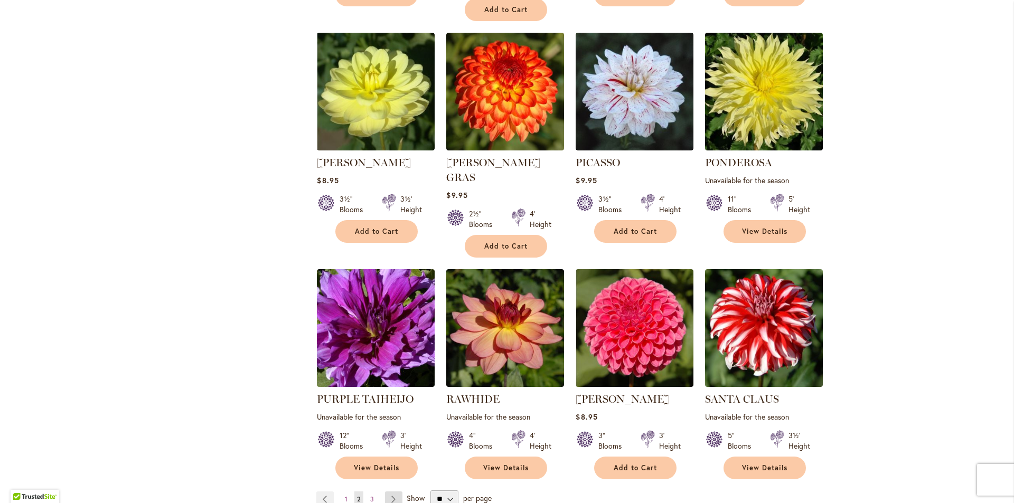
click at [388, 492] on link "Page Next" at bounding box center [393, 500] width 17 height 16
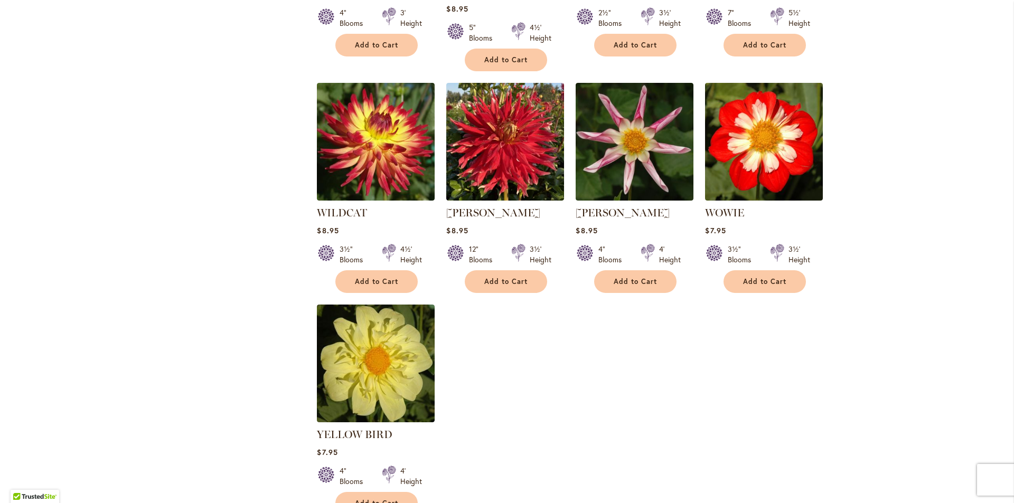
scroll to position [1590, 0]
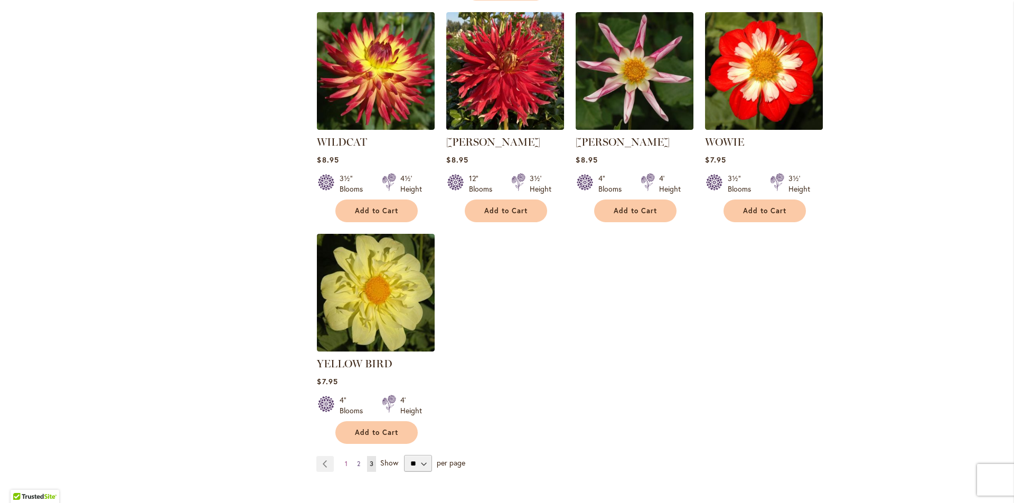
click at [357, 460] on span "2" at bounding box center [358, 464] width 3 height 8
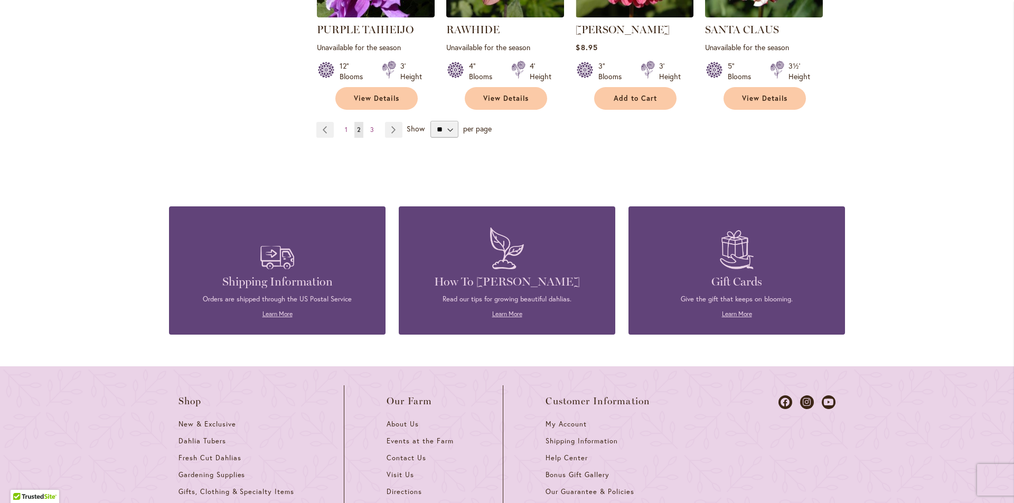
scroll to position [3539, 0]
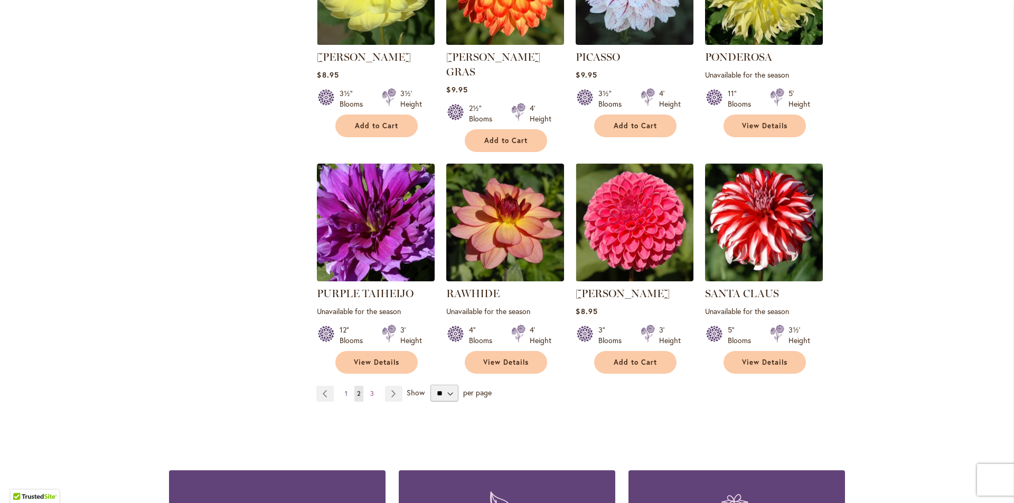
click at [345, 390] on span "1" at bounding box center [346, 394] width 3 height 8
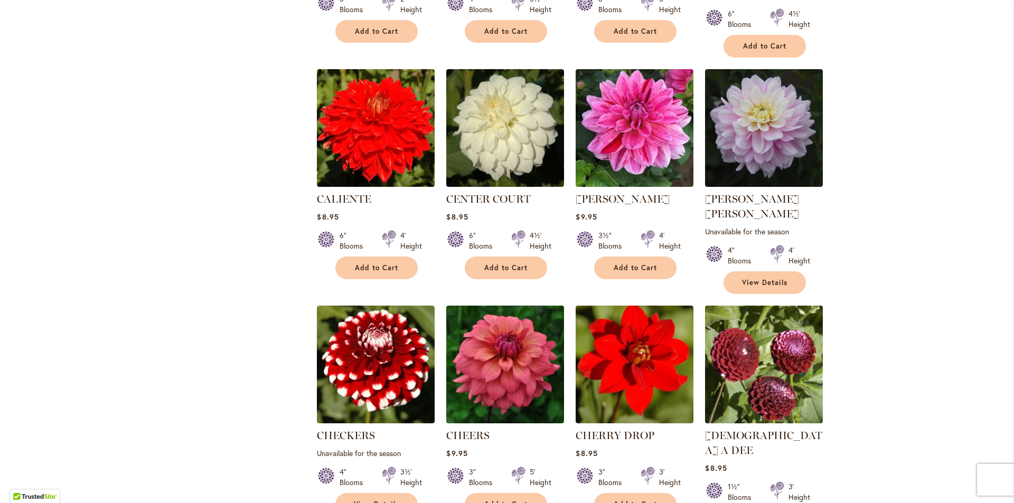
scroll to position [1320, 0]
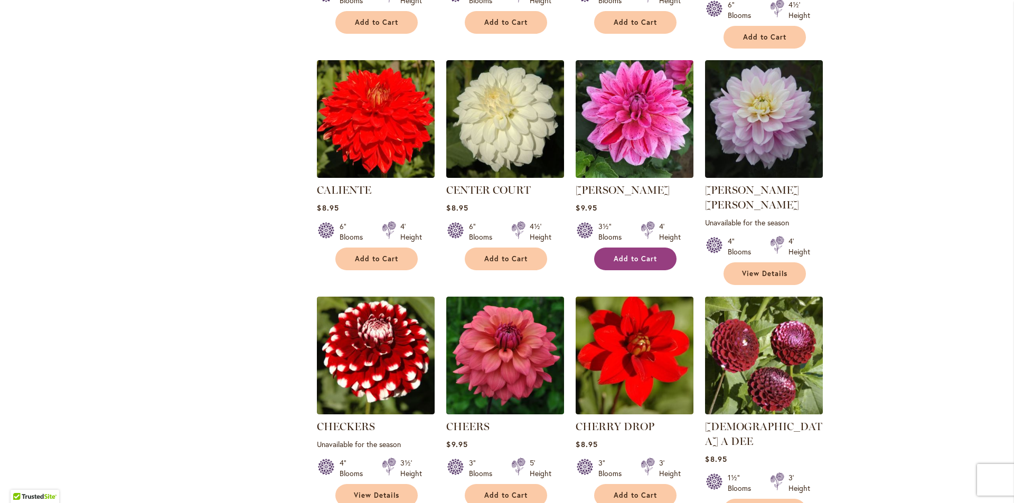
click at [626, 255] on span "Add to Cart" at bounding box center [635, 259] width 43 height 9
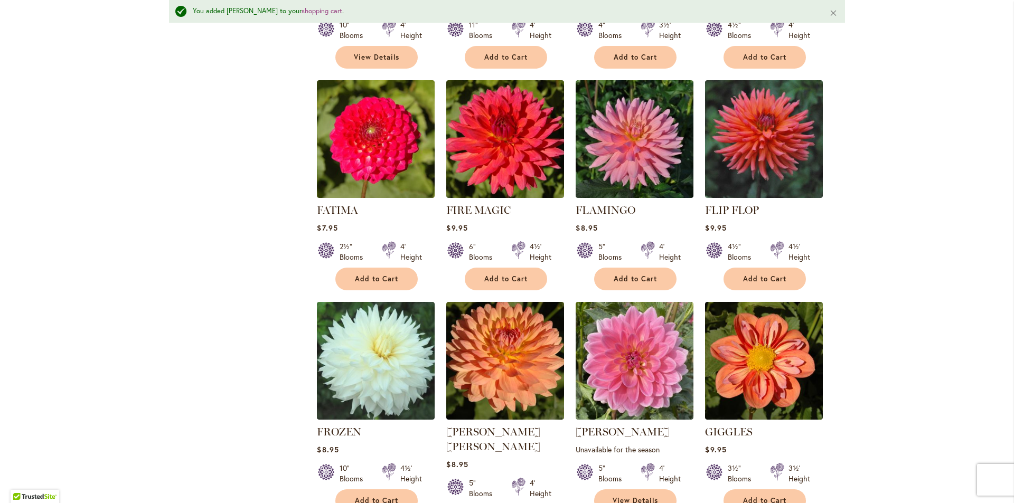
scroll to position [2985, 0]
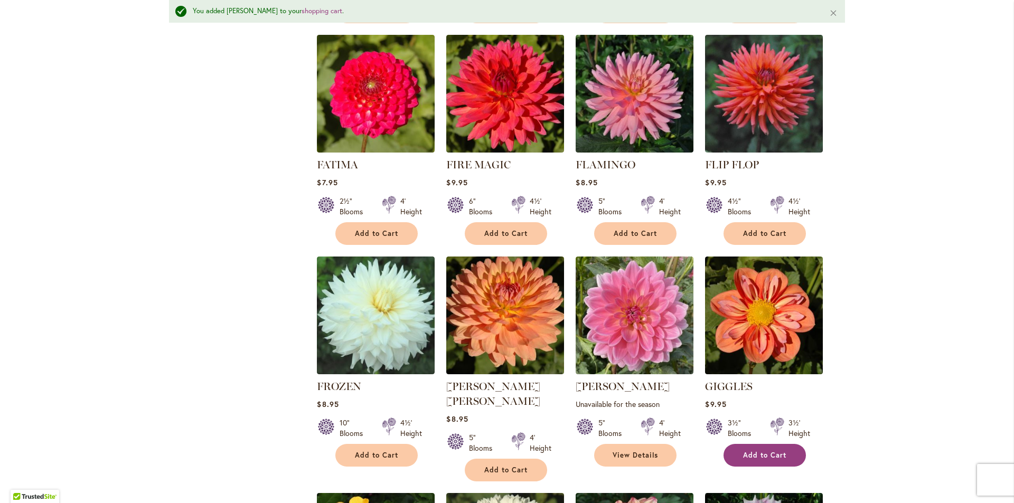
click at [758, 451] on span "Add to Cart" at bounding box center [764, 455] width 43 height 9
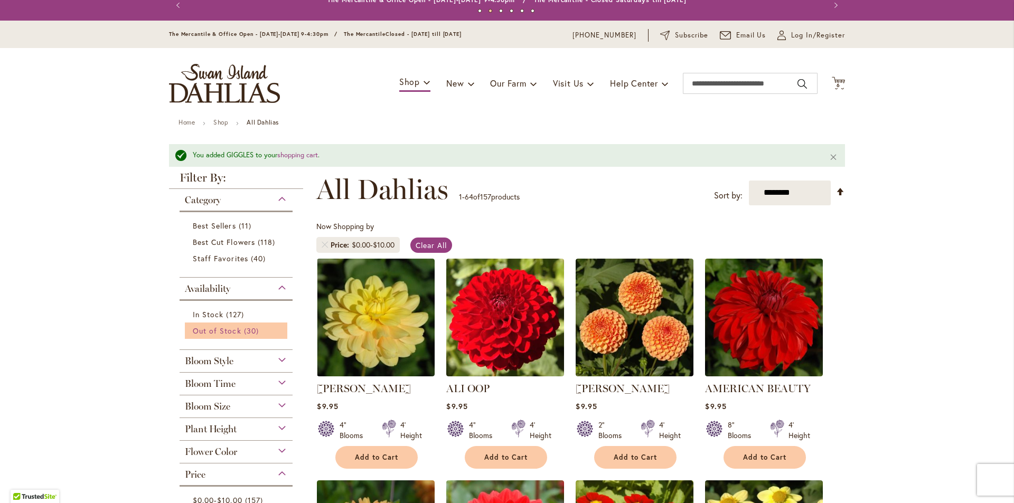
scroll to position [0, 0]
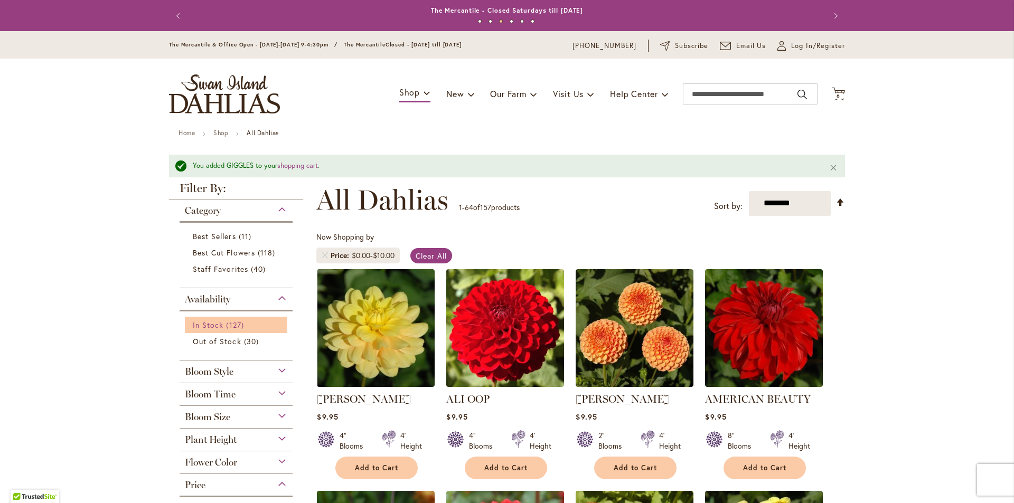
click at [203, 325] on span "In Stock" at bounding box center [208, 325] width 31 height 10
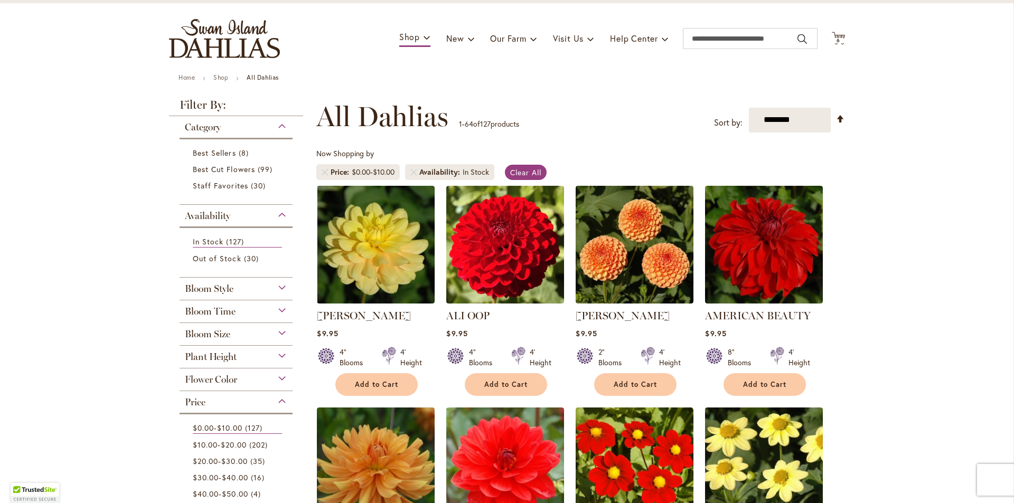
scroll to position [52, 0]
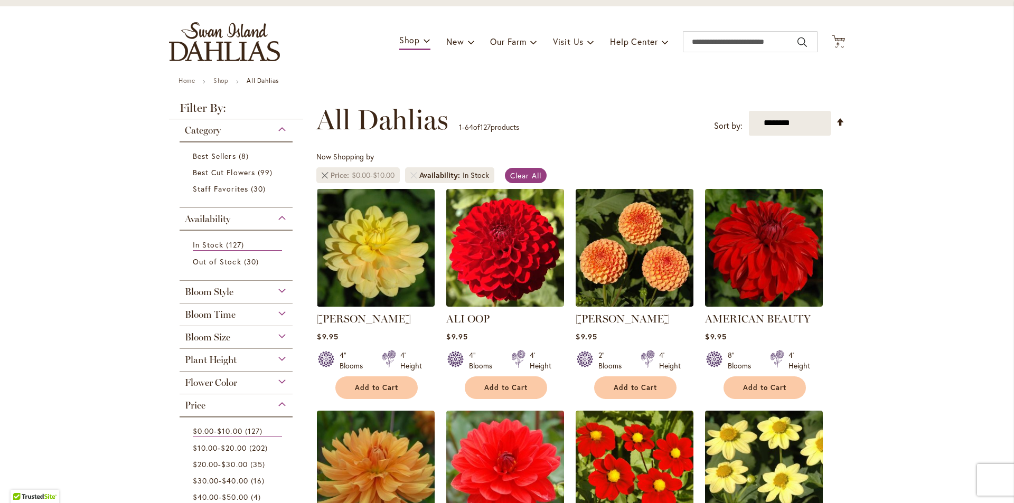
click at [322, 174] on link "Remove Price $0.00 - $10.00" at bounding box center [325, 175] width 6 height 6
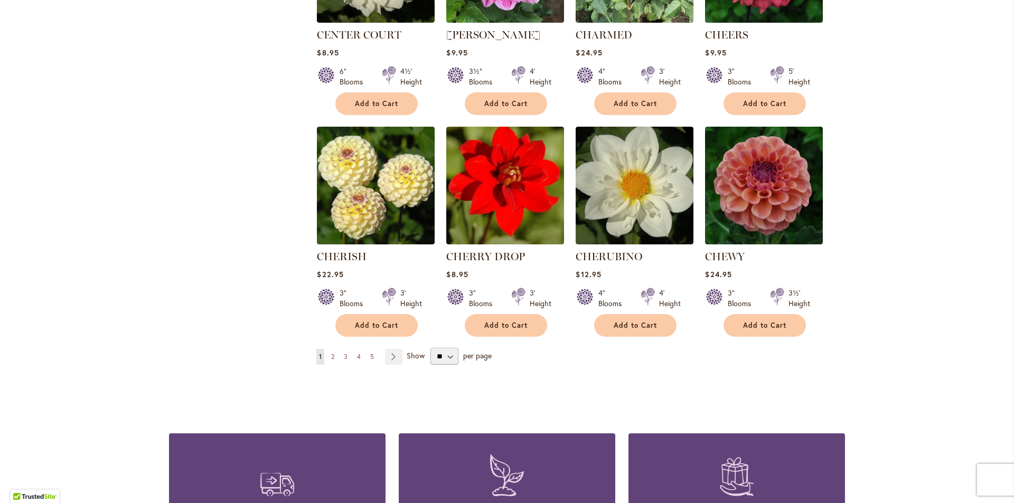
scroll to position [3496, 0]
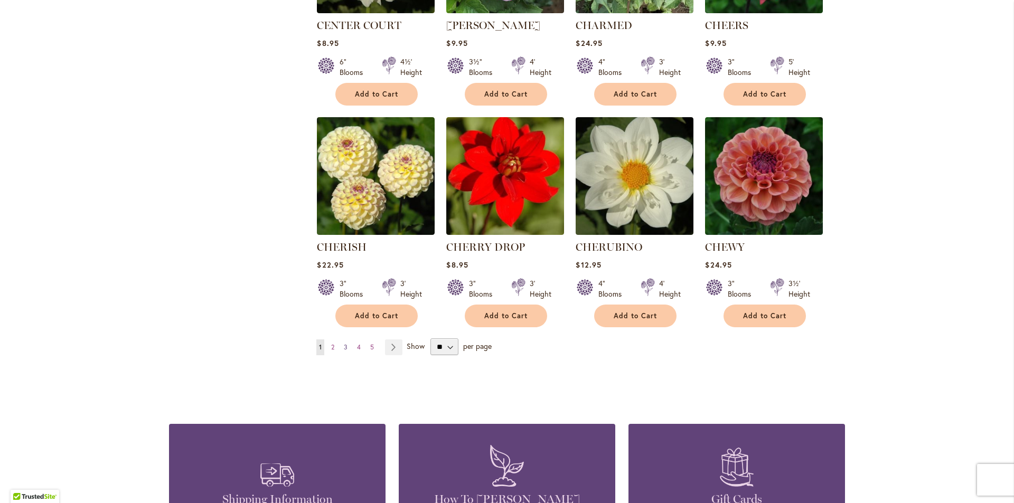
click at [344, 343] on span "3" at bounding box center [346, 347] width 4 height 8
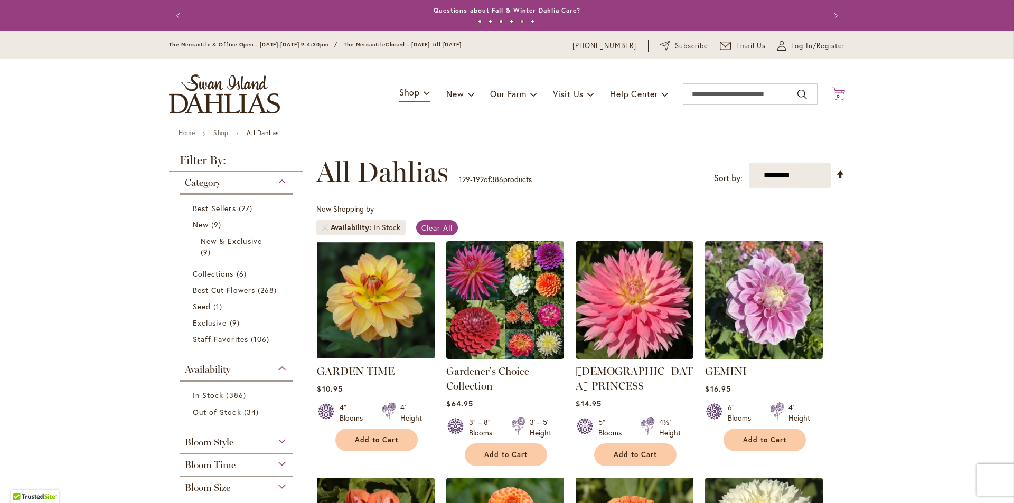
click at [838, 93] on span "6 6 items" at bounding box center [839, 95] width 11 height 5
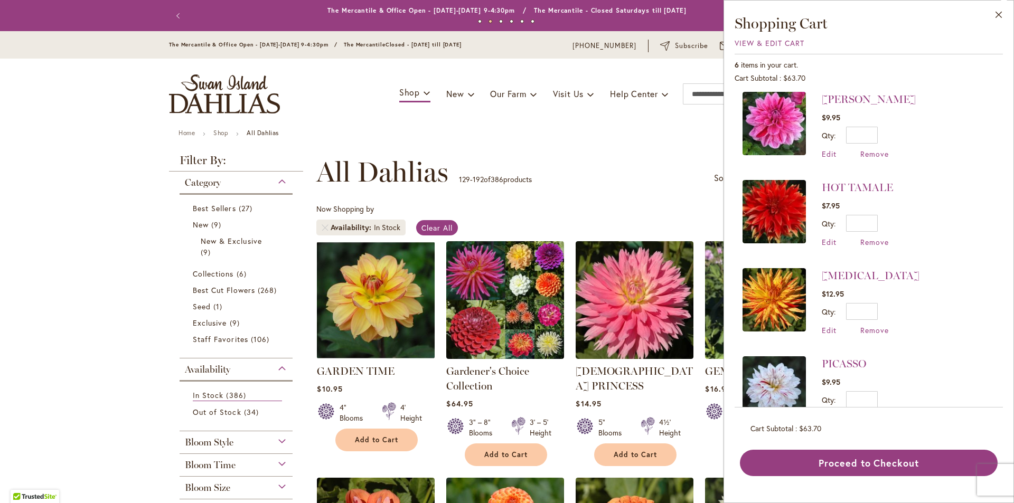
scroll to position [106, 0]
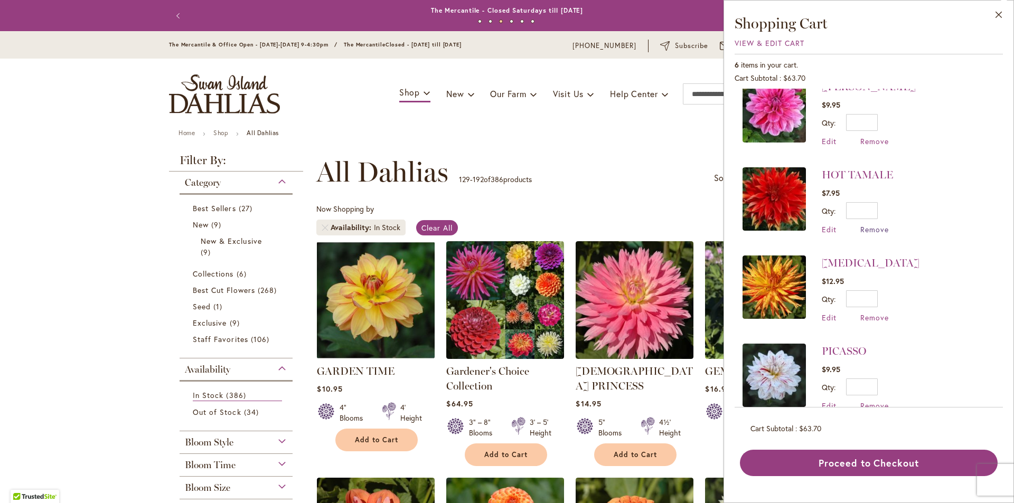
click at [873, 230] on span "Remove" at bounding box center [874, 229] width 29 height 10
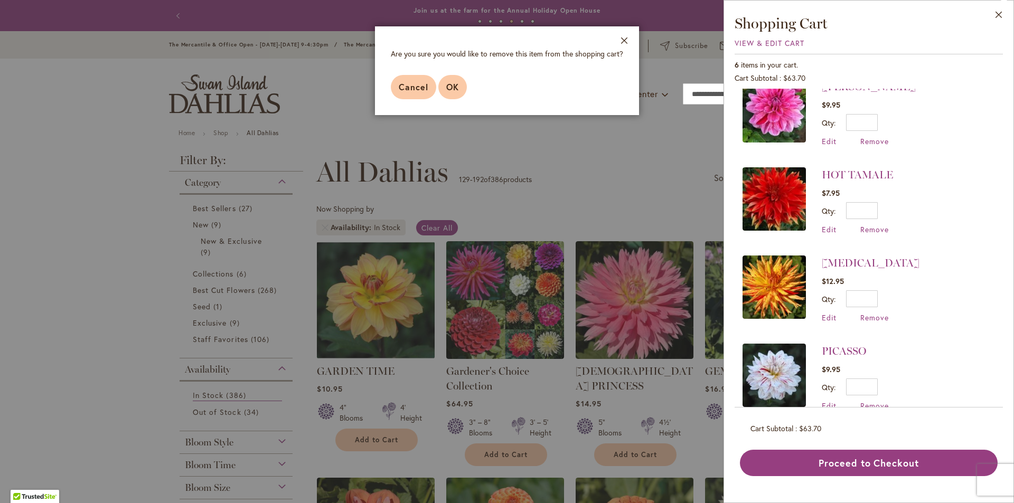
click at [453, 90] on span "OK" at bounding box center [452, 86] width 13 height 11
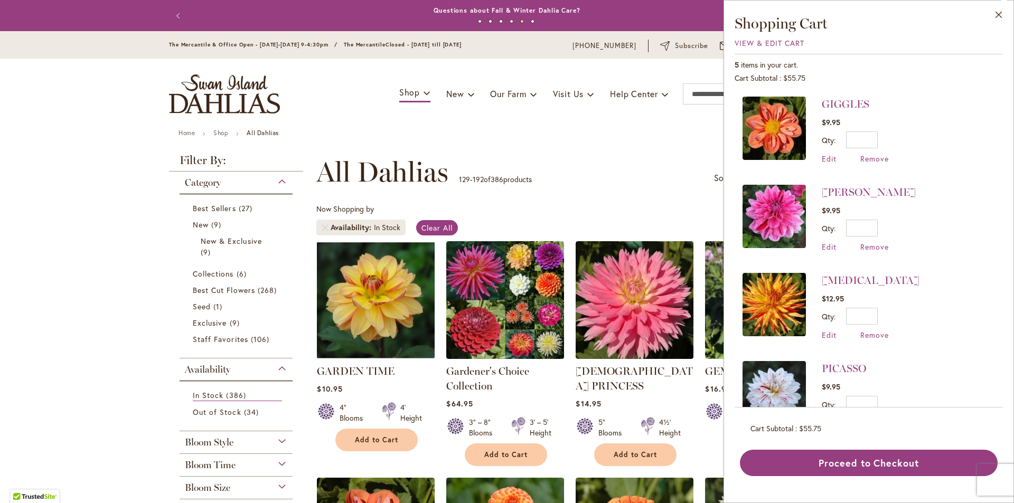
scroll to position [38, 0]
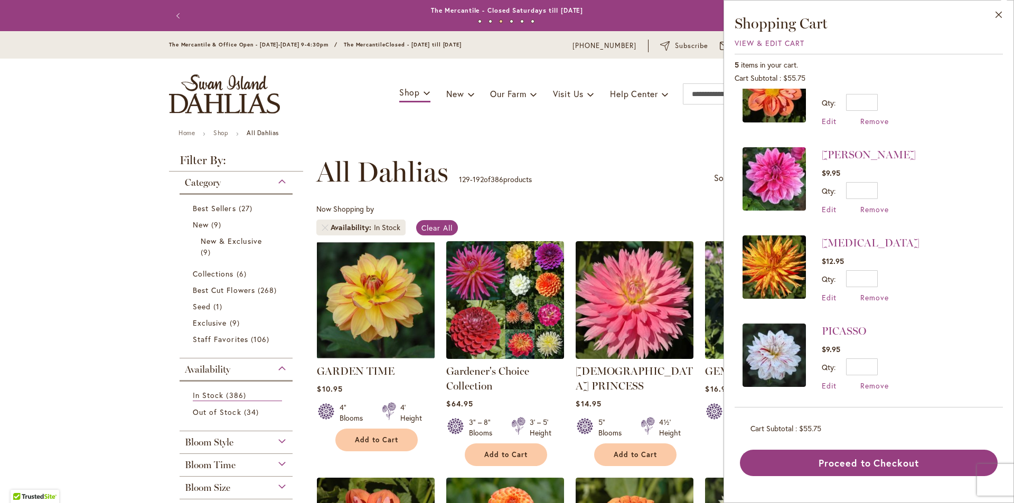
click at [524, 393] on div "Gardener's Choice Collection $64.95 3" – 8" Blooms 3' – 5' Height Add to Cart" at bounding box center [505, 412] width 118 height 97
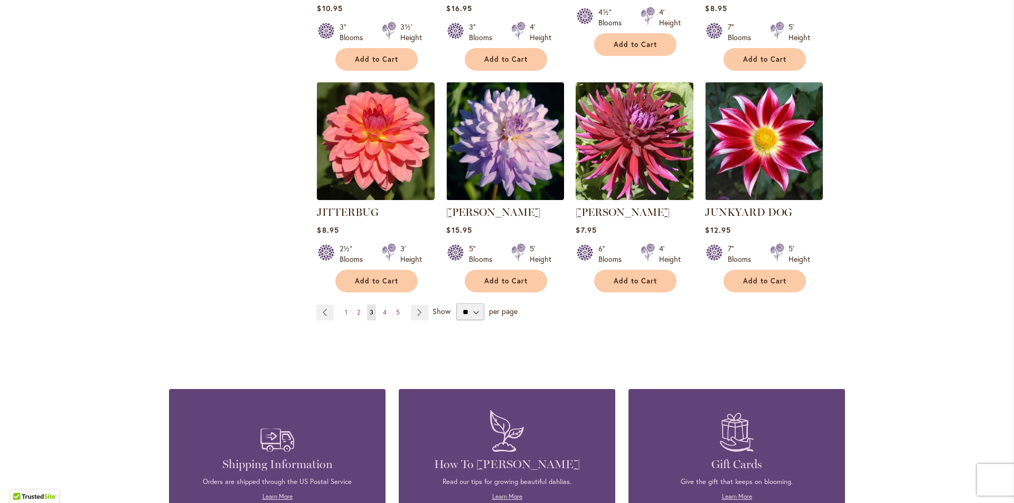
scroll to position [3592, 0]
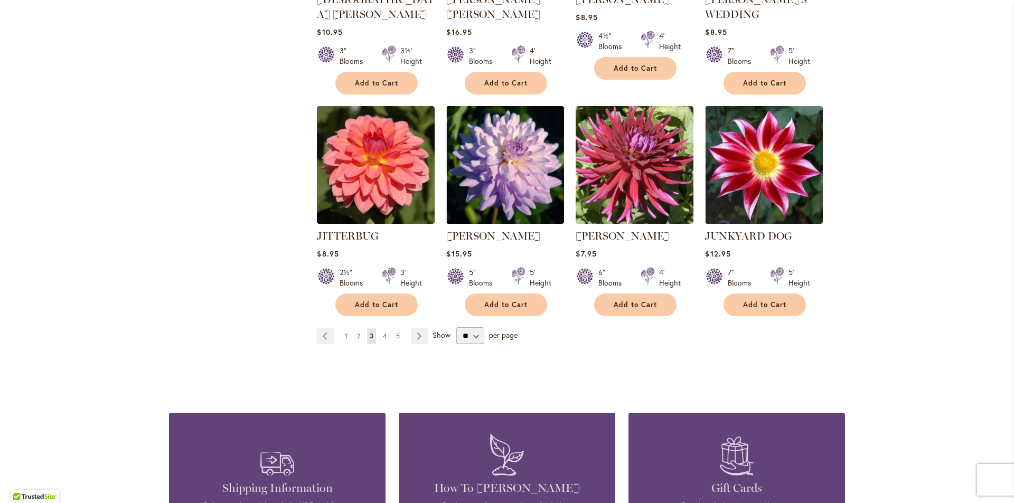
click at [383, 332] on span "4" at bounding box center [385, 336] width 4 height 8
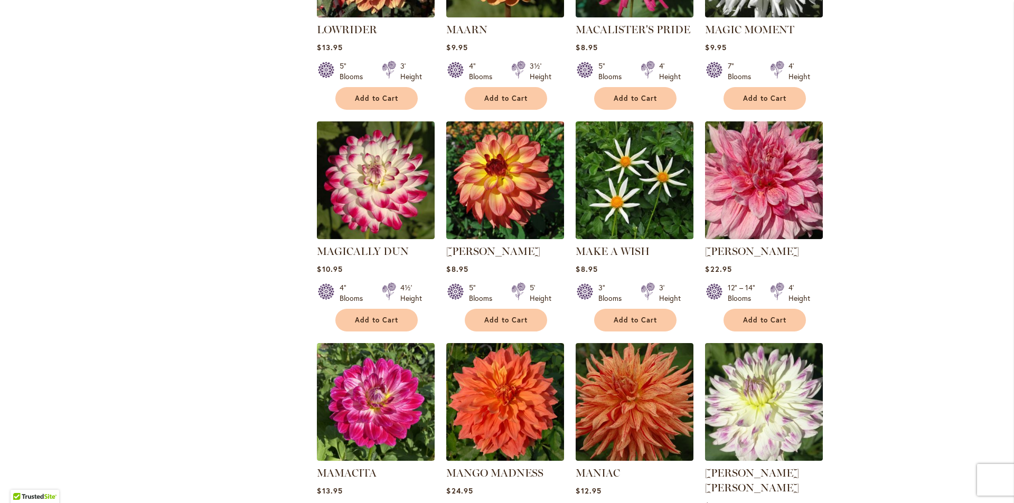
scroll to position [2007, 0]
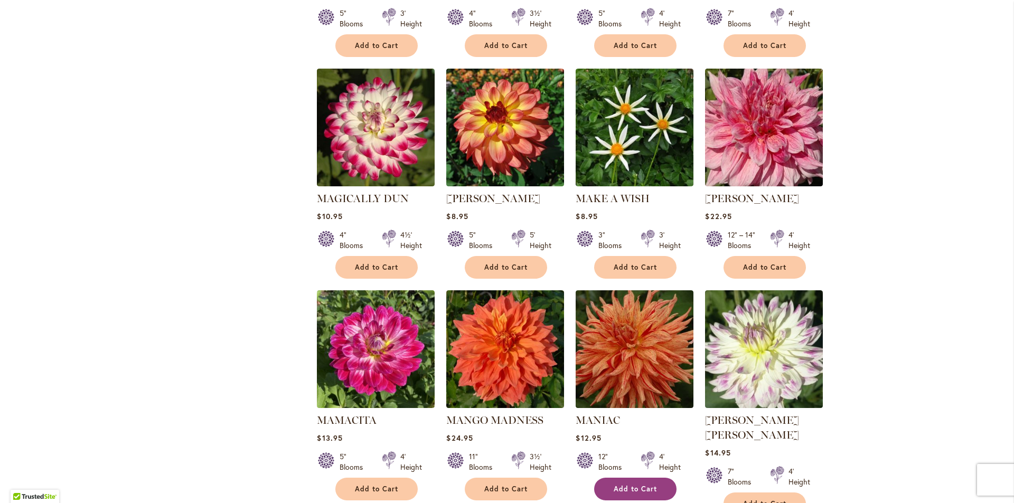
click at [621, 478] on button "Add to Cart" at bounding box center [635, 489] width 82 height 23
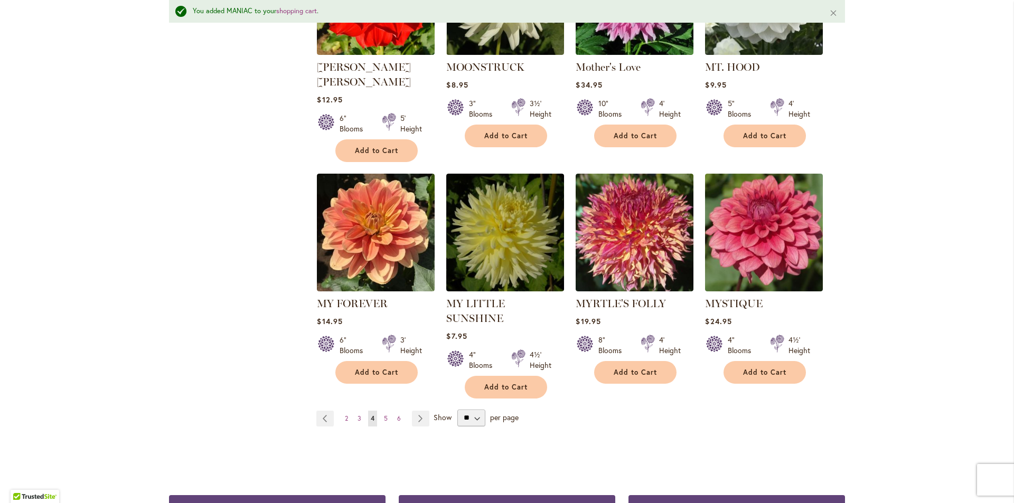
scroll to position [3539, 0]
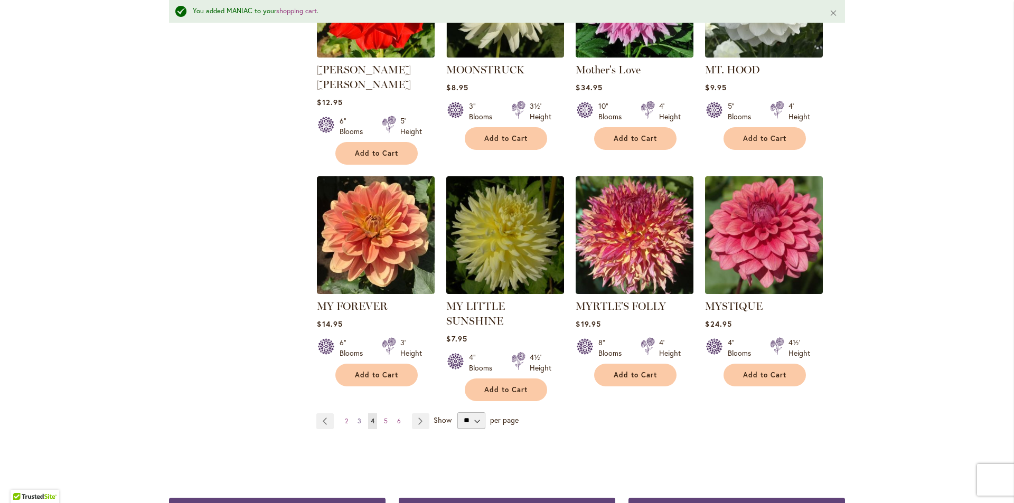
click at [358, 417] on span "3" at bounding box center [360, 421] width 4 height 8
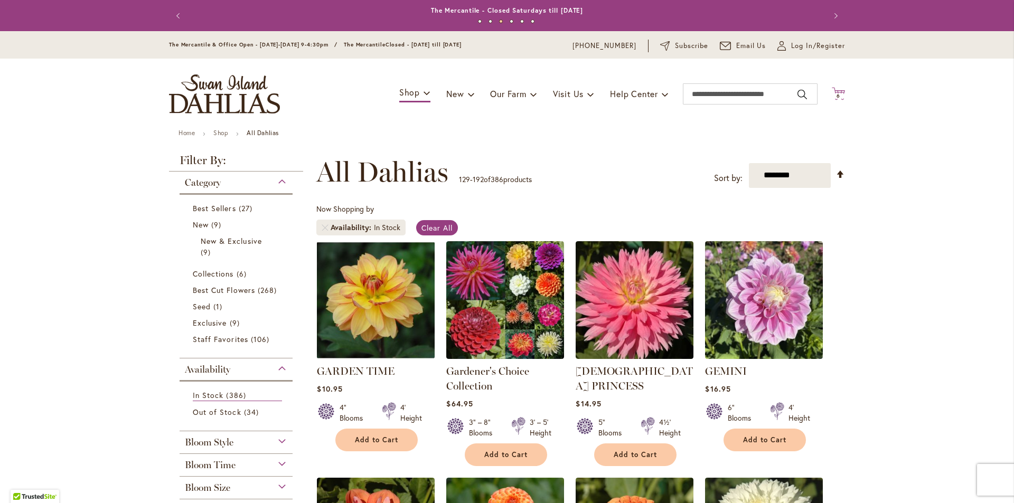
click at [837, 94] on span "6" at bounding box center [839, 95] width 4 height 7
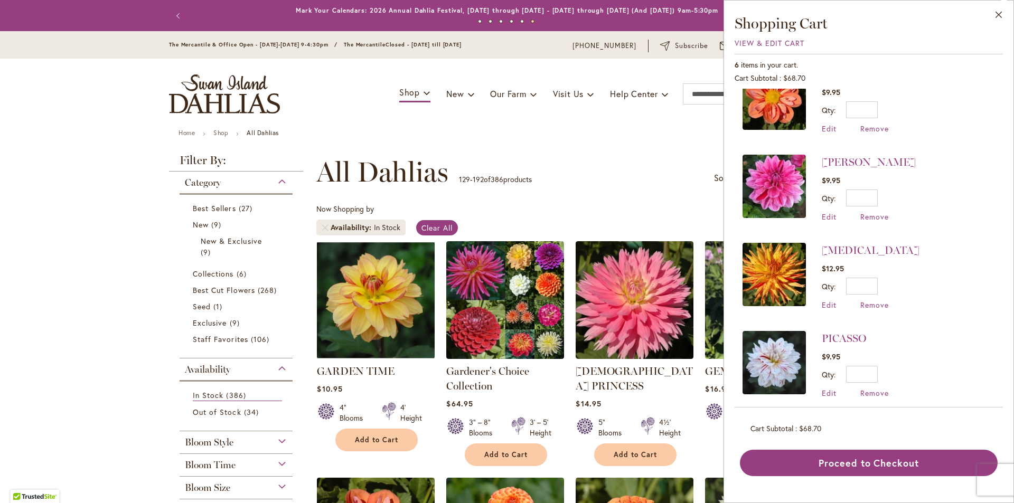
scroll to position [125, 0]
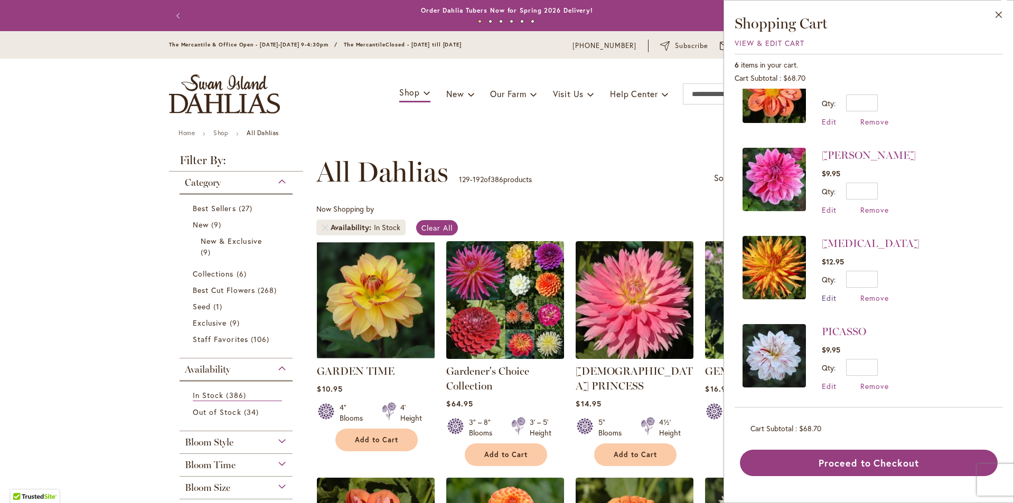
click at [829, 297] on span "Edit" at bounding box center [829, 298] width 15 height 10
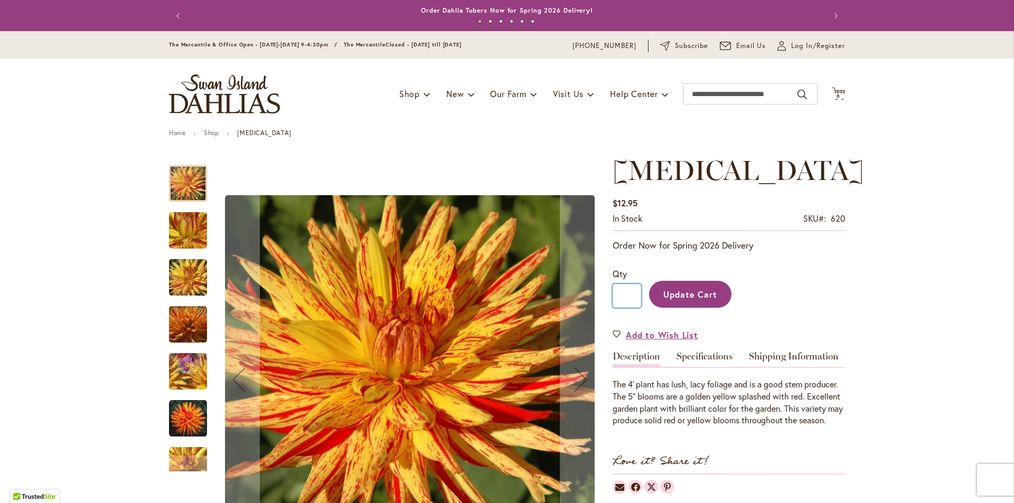
click at [619, 296] on input "*" at bounding box center [627, 296] width 29 height 24
type input "*"
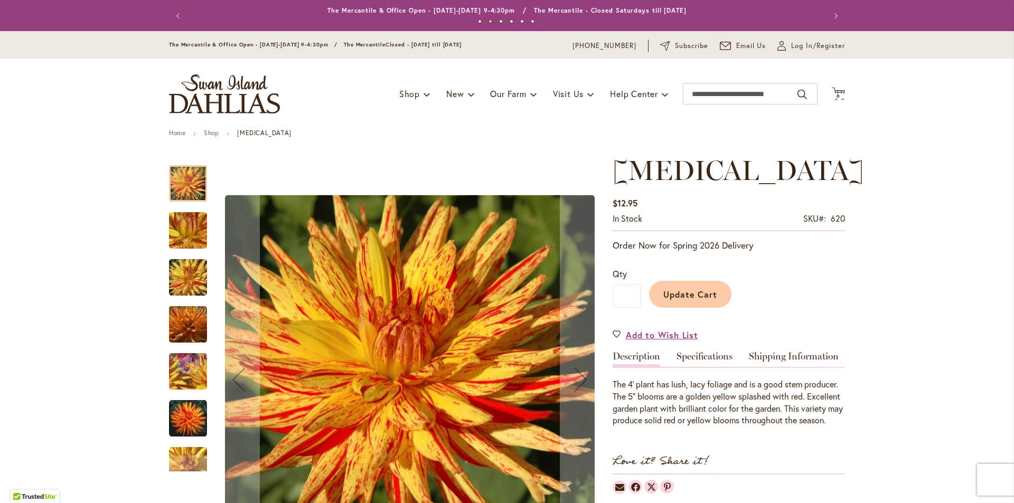
click at [704, 294] on span "Update Cart" at bounding box center [690, 294] width 54 height 11
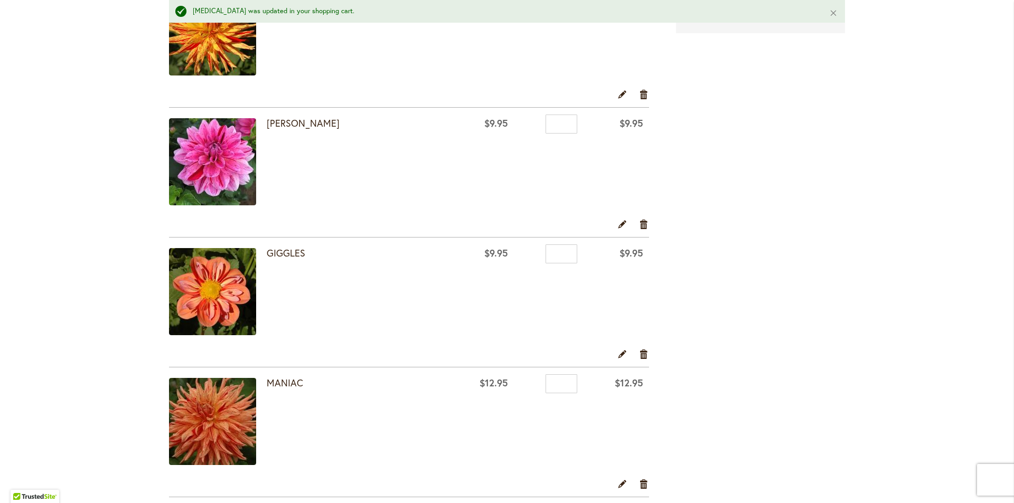
scroll to position [370, 0]
